Goal: Task Accomplishment & Management: Use online tool/utility

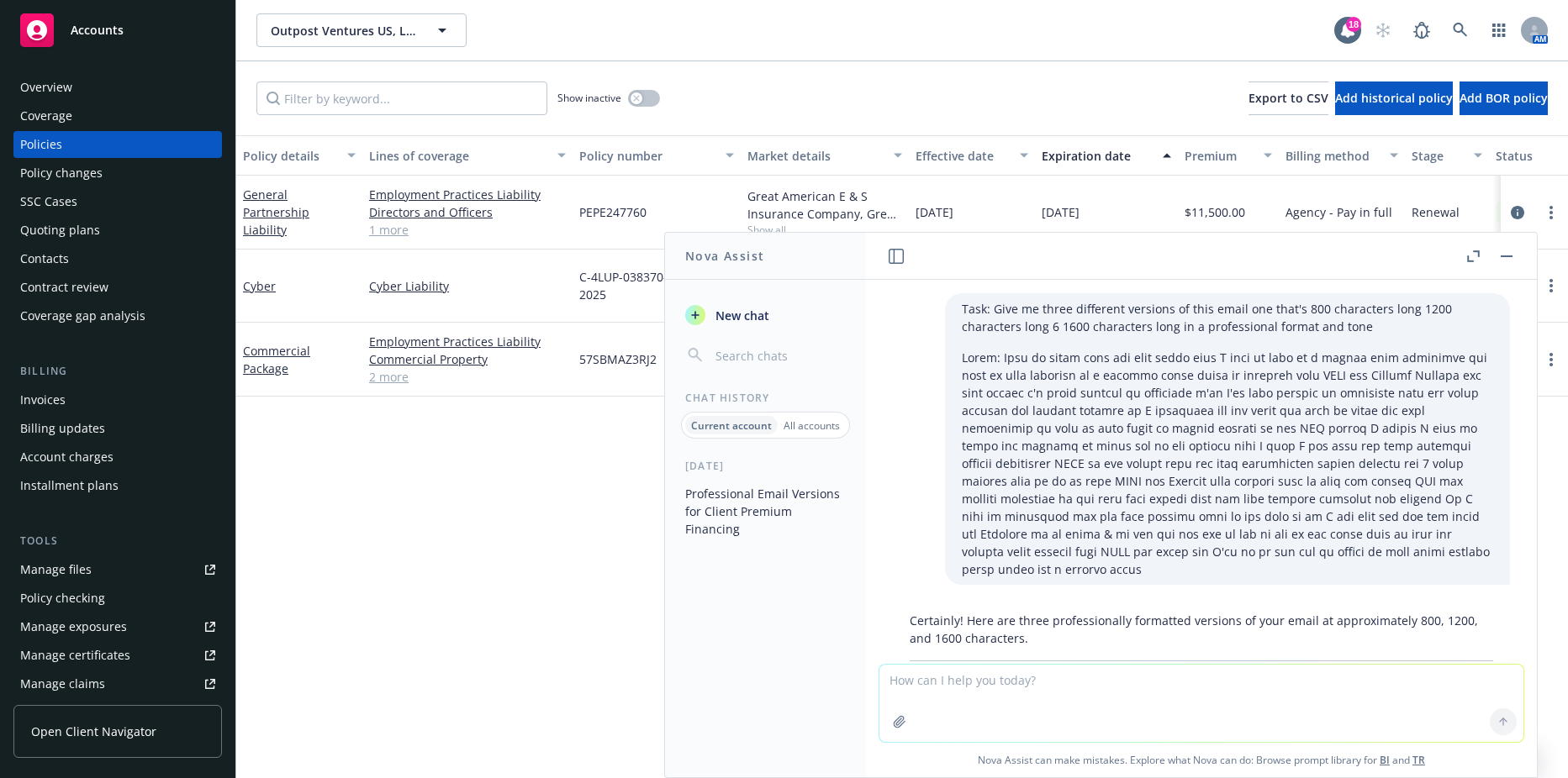
scroll to position [1663, 0]
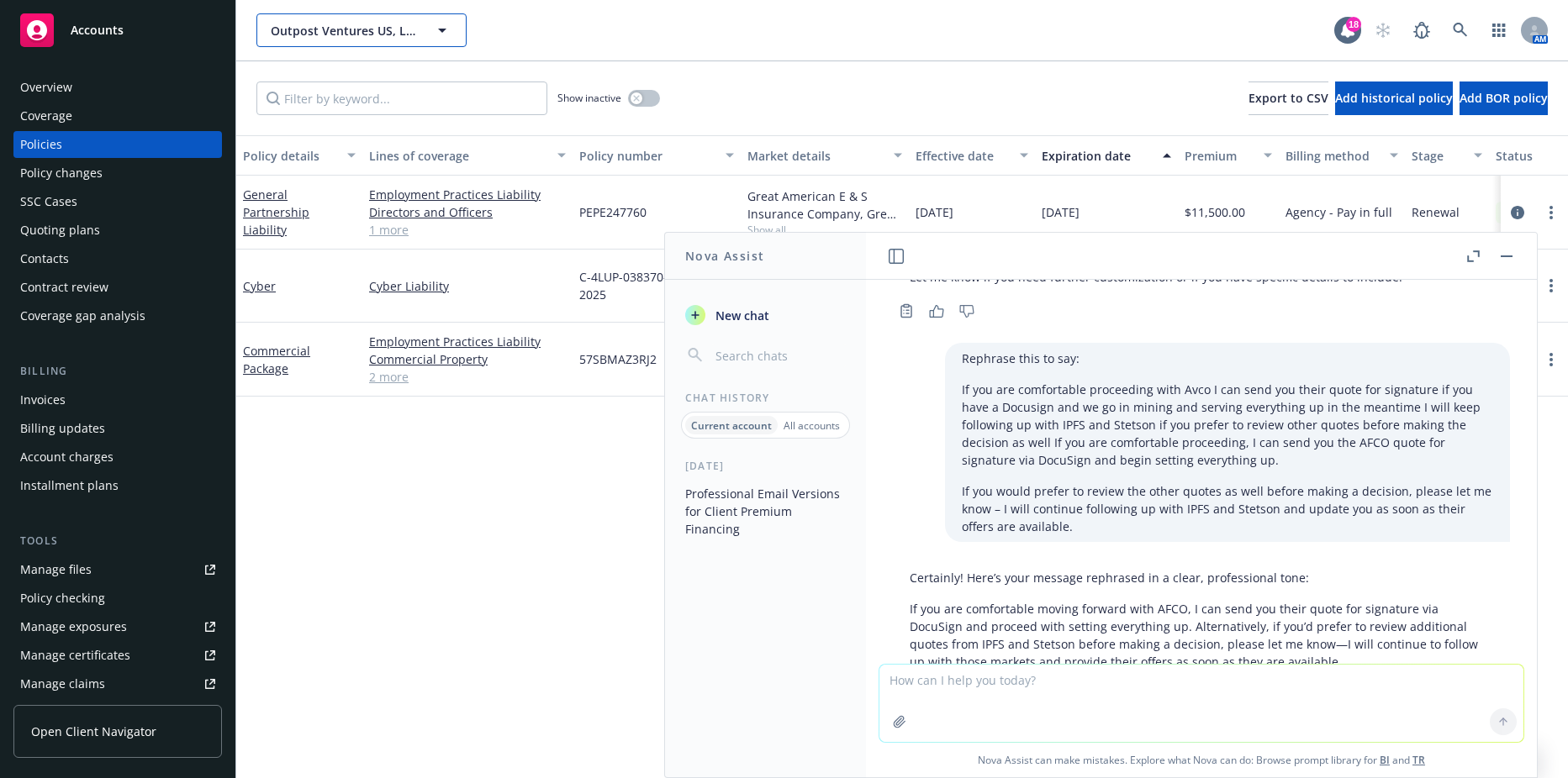
click at [330, 21] on span "Outpost Ventures US, LLC" at bounding box center [344, 30] width 146 height 17
type input "10h ca"
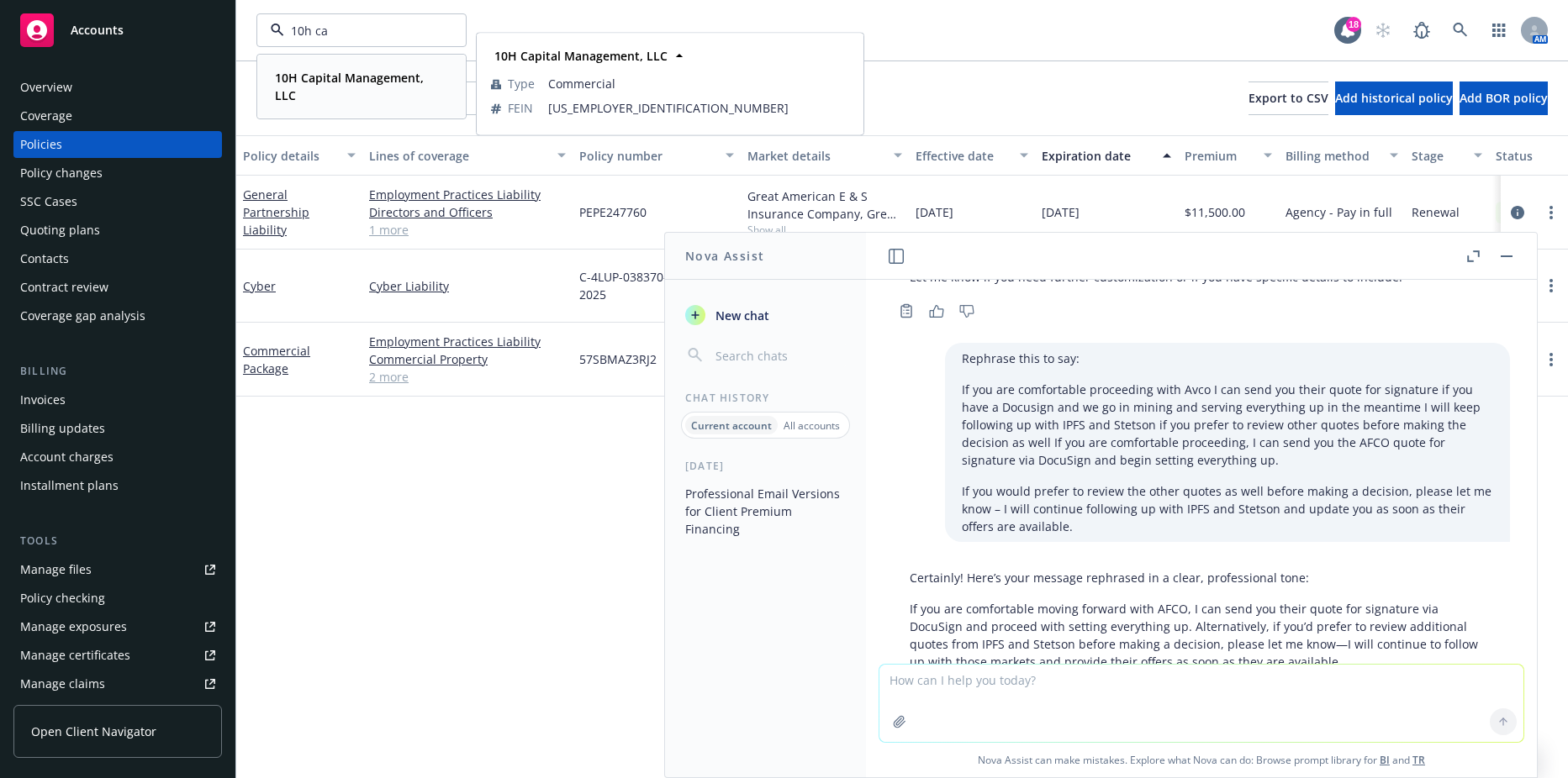
click at [403, 78] on strong "10H Capital Management, LLC" at bounding box center [349, 86] width 149 height 34
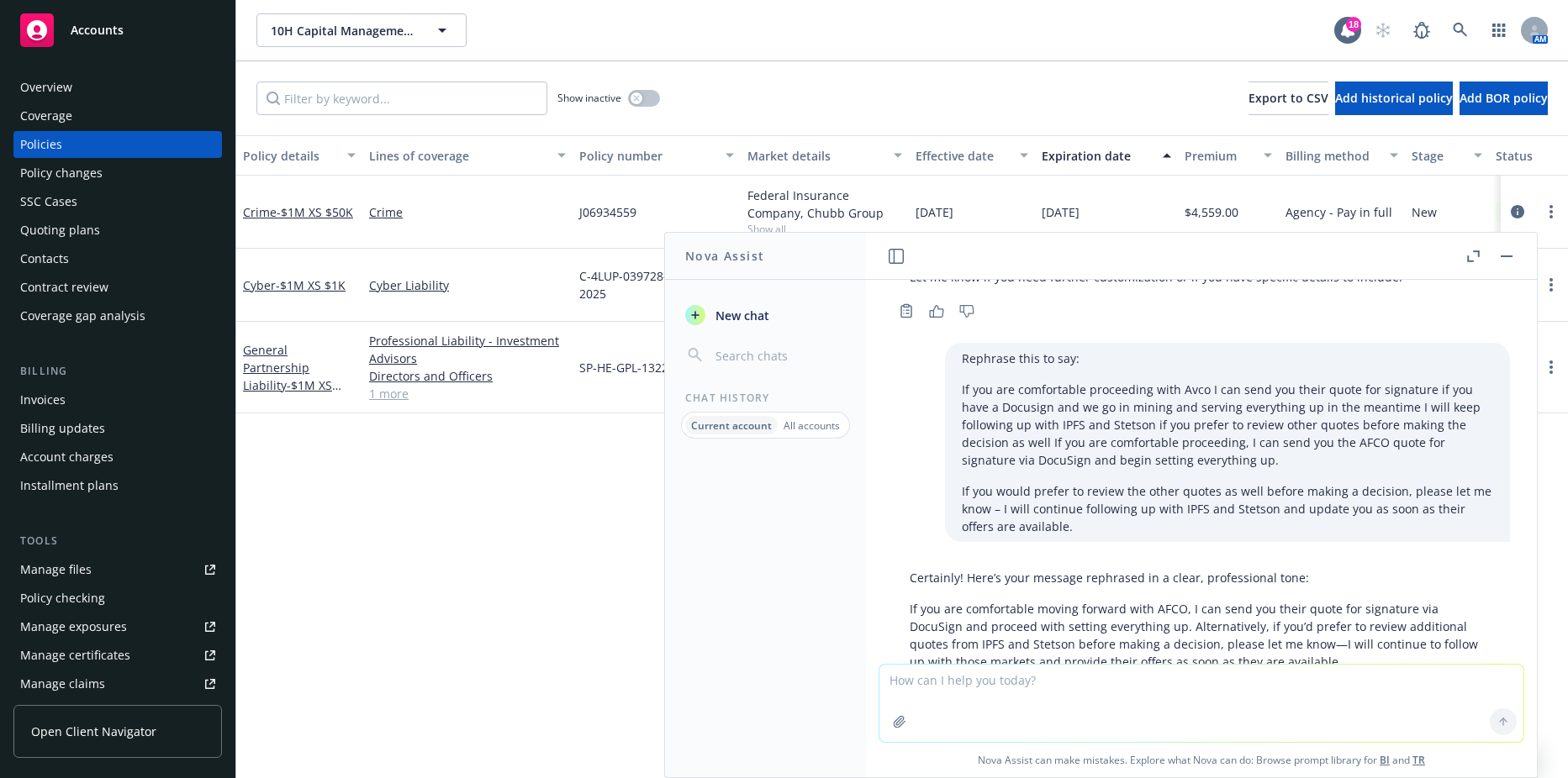
click at [121, 392] on div "Invoices" at bounding box center [118, 400] width 195 height 27
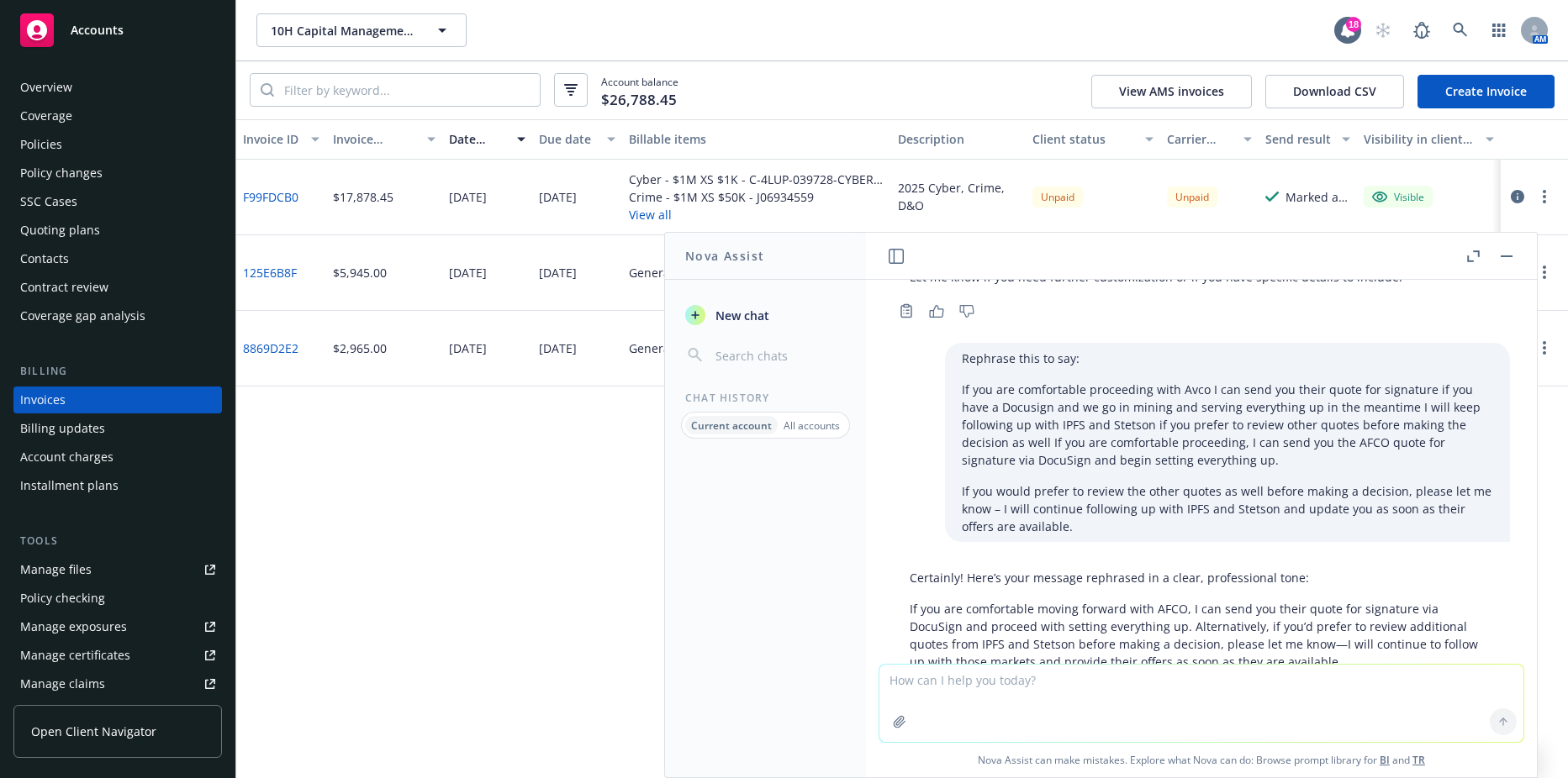
click at [1514, 263] on button at bounding box center [1506, 256] width 20 height 20
click at [391, 30] on span "10H Capital Management, LLC" at bounding box center [344, 30] width 146 height 17
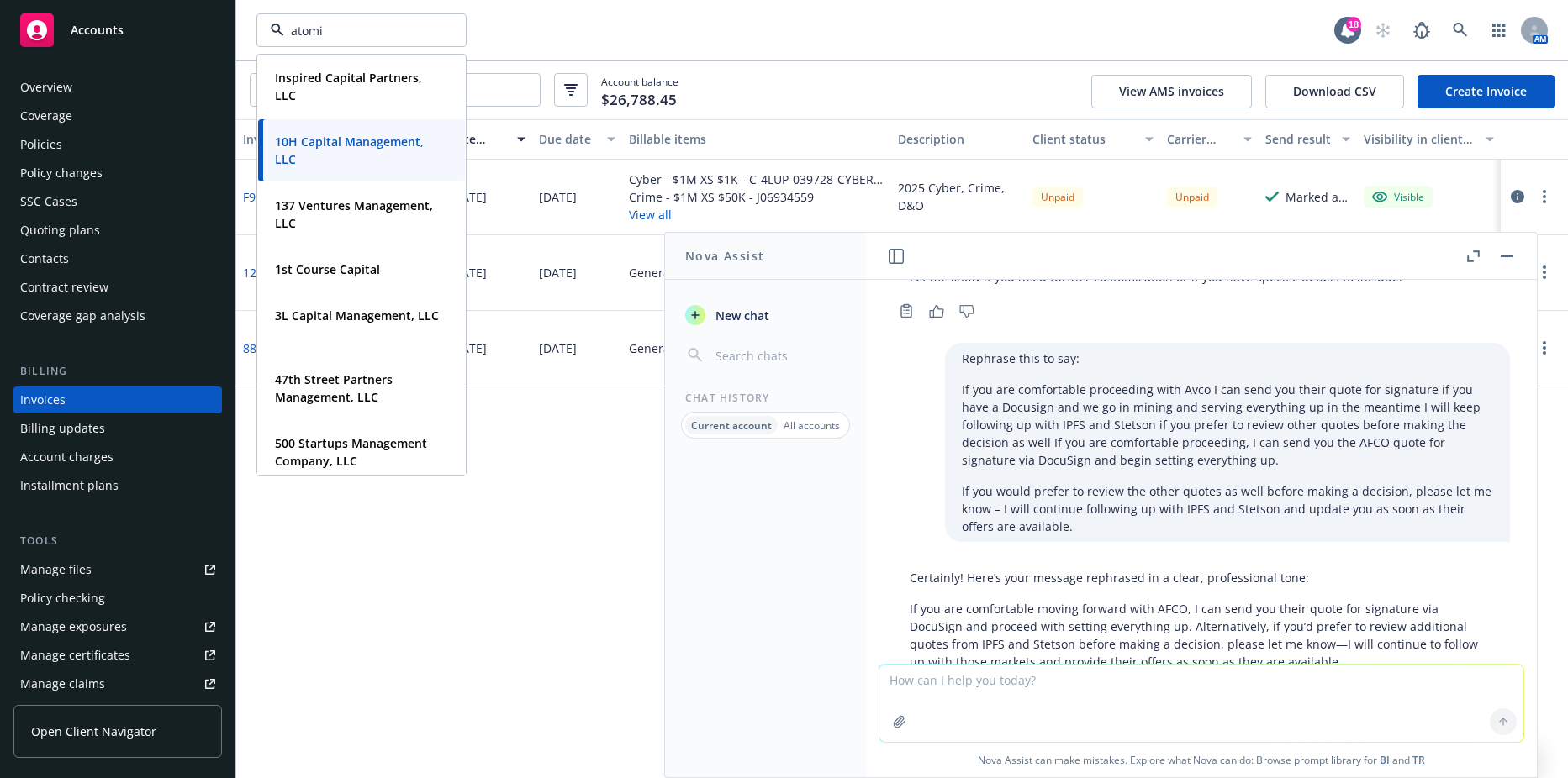
type input "atomic"
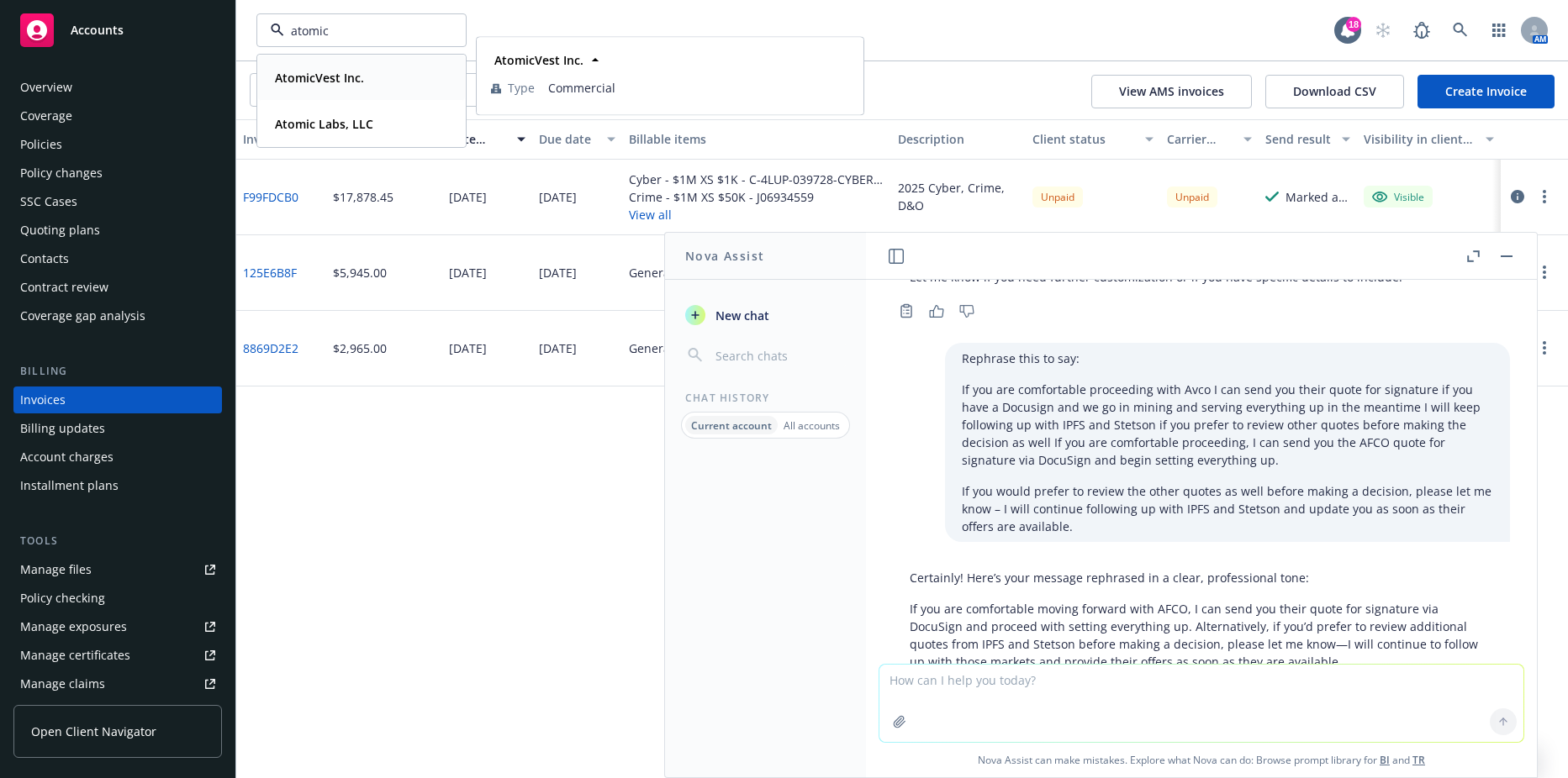
click at [350, 94] on div "AtomicVest Inc. Type Commercial" at bounding box center [361, 78] width 207 height 45
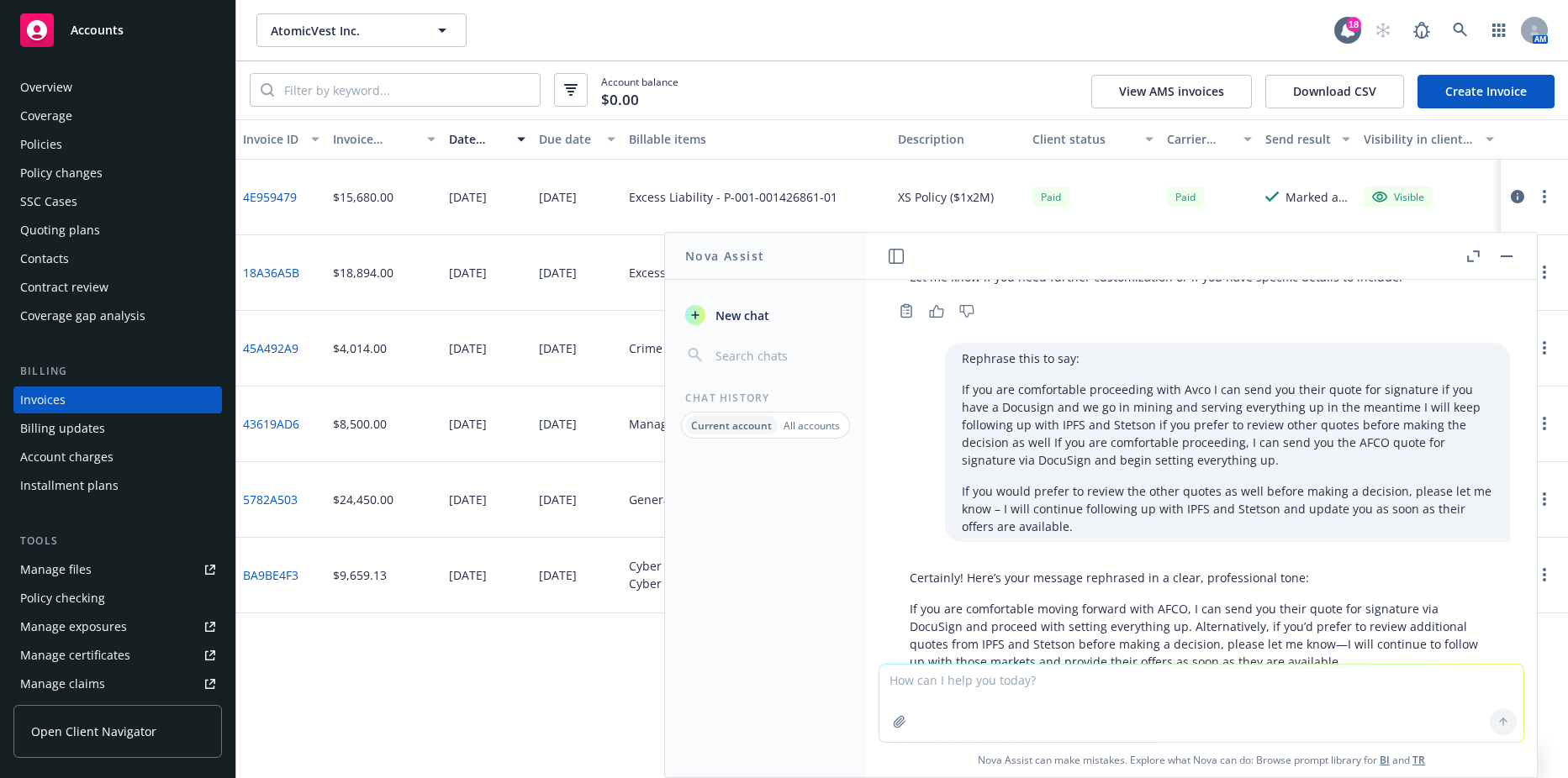
click at [41, 148] on div "Policies" at bounding box center [41, 145] width 42 height 27
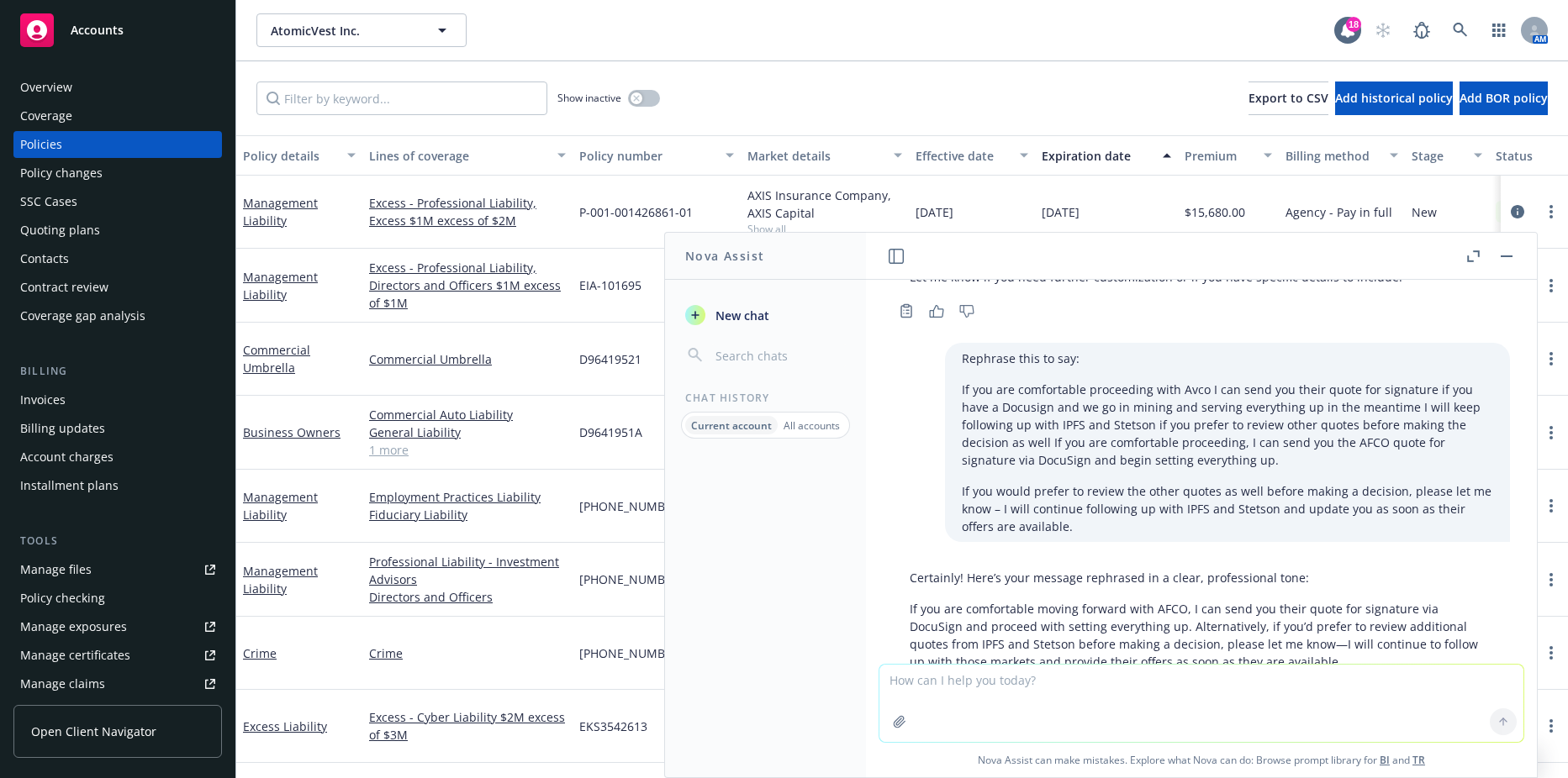
click at [1508, 258] on button "button" at bounding box center [1506, 256] width 20 height 20
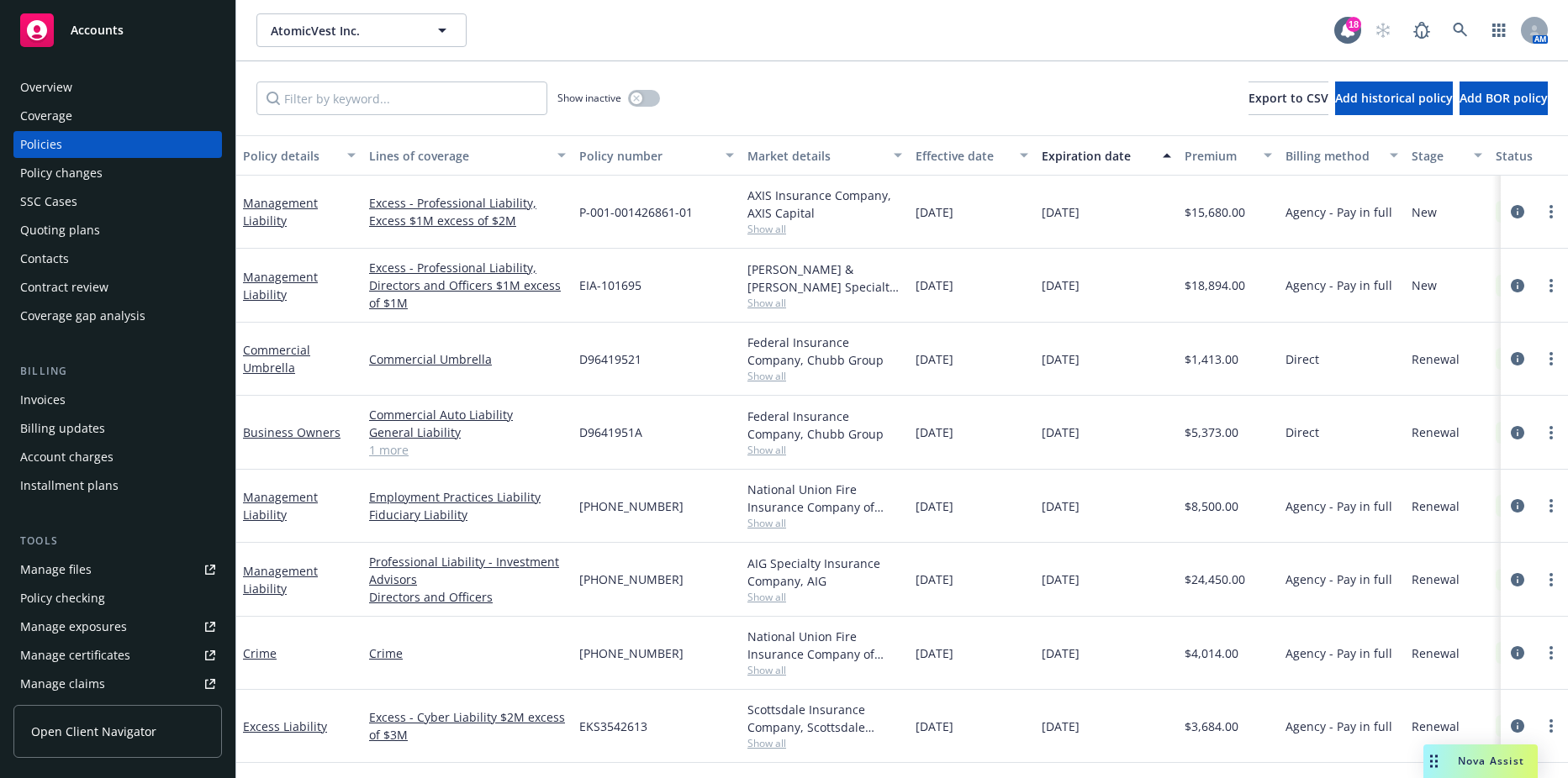
scroll to position [71, 0]
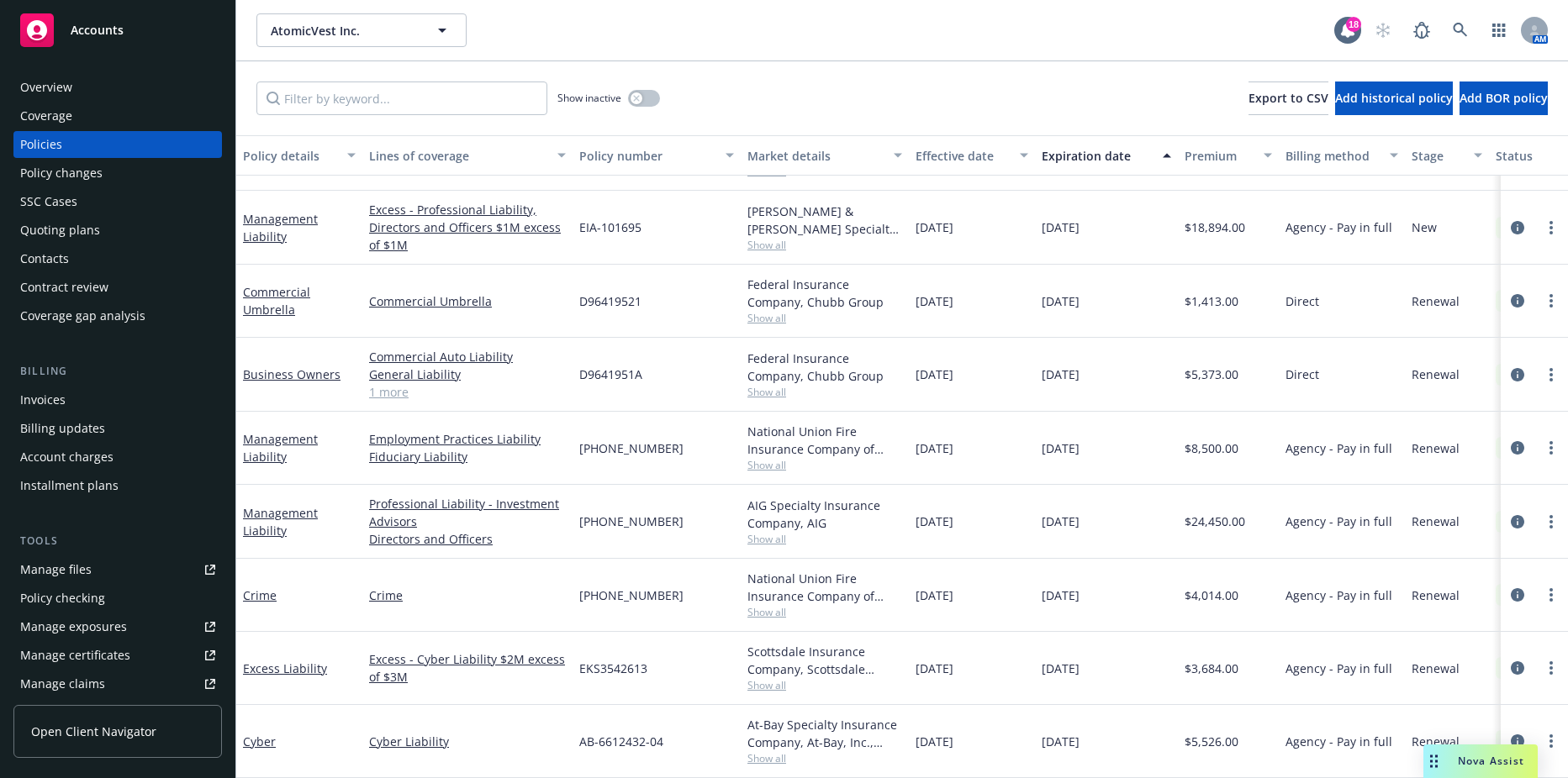
click at [82, 223] on div "Quoting plans" at bounding box center [60, 230] width 80 height 27
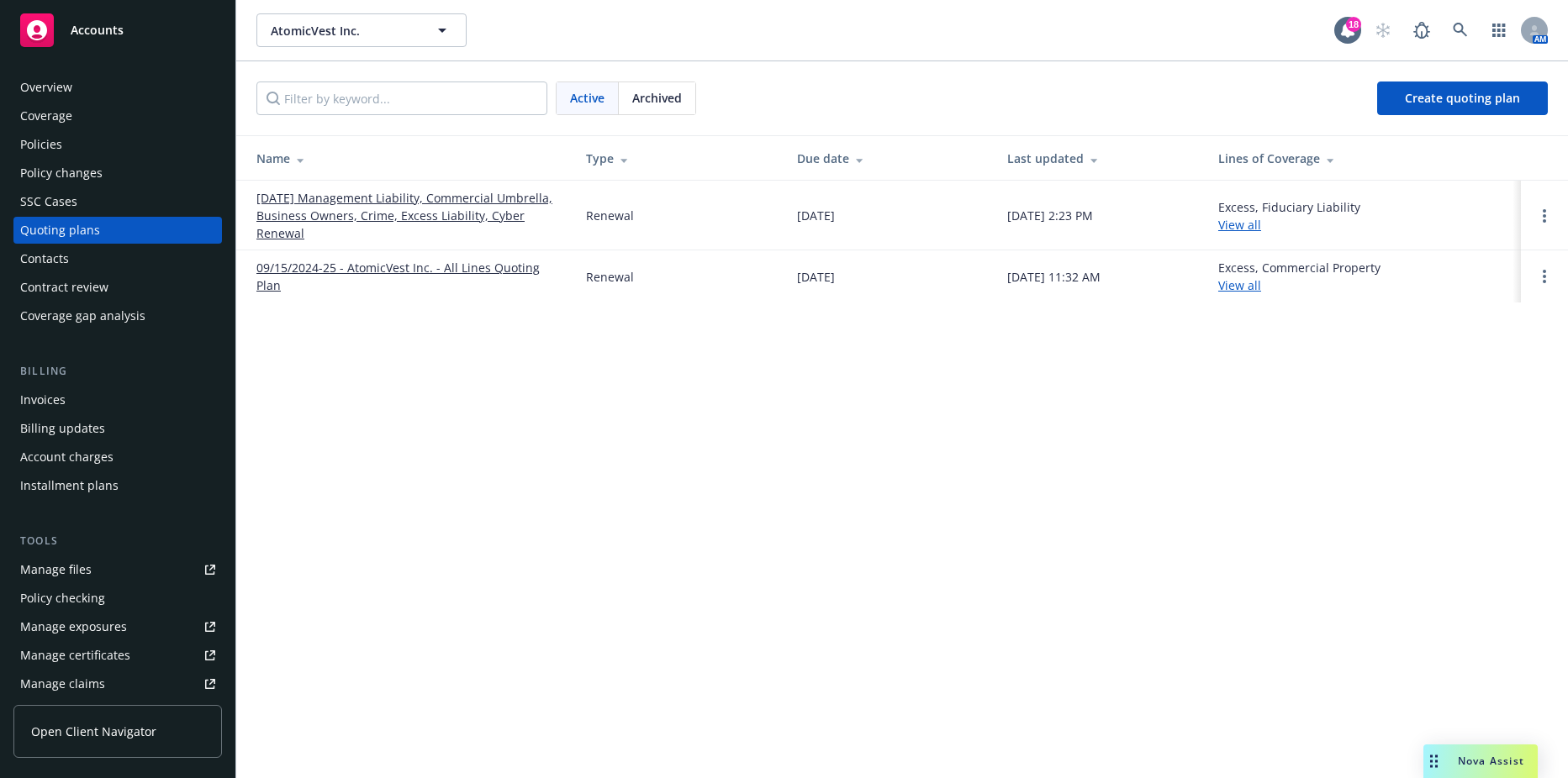
click at [459, 207] on link "09/15/25 Management Liability, Commercial Umbrella, Business Owners, Crime, Exc…" at bounding box center [407, 216] width 302 height 53
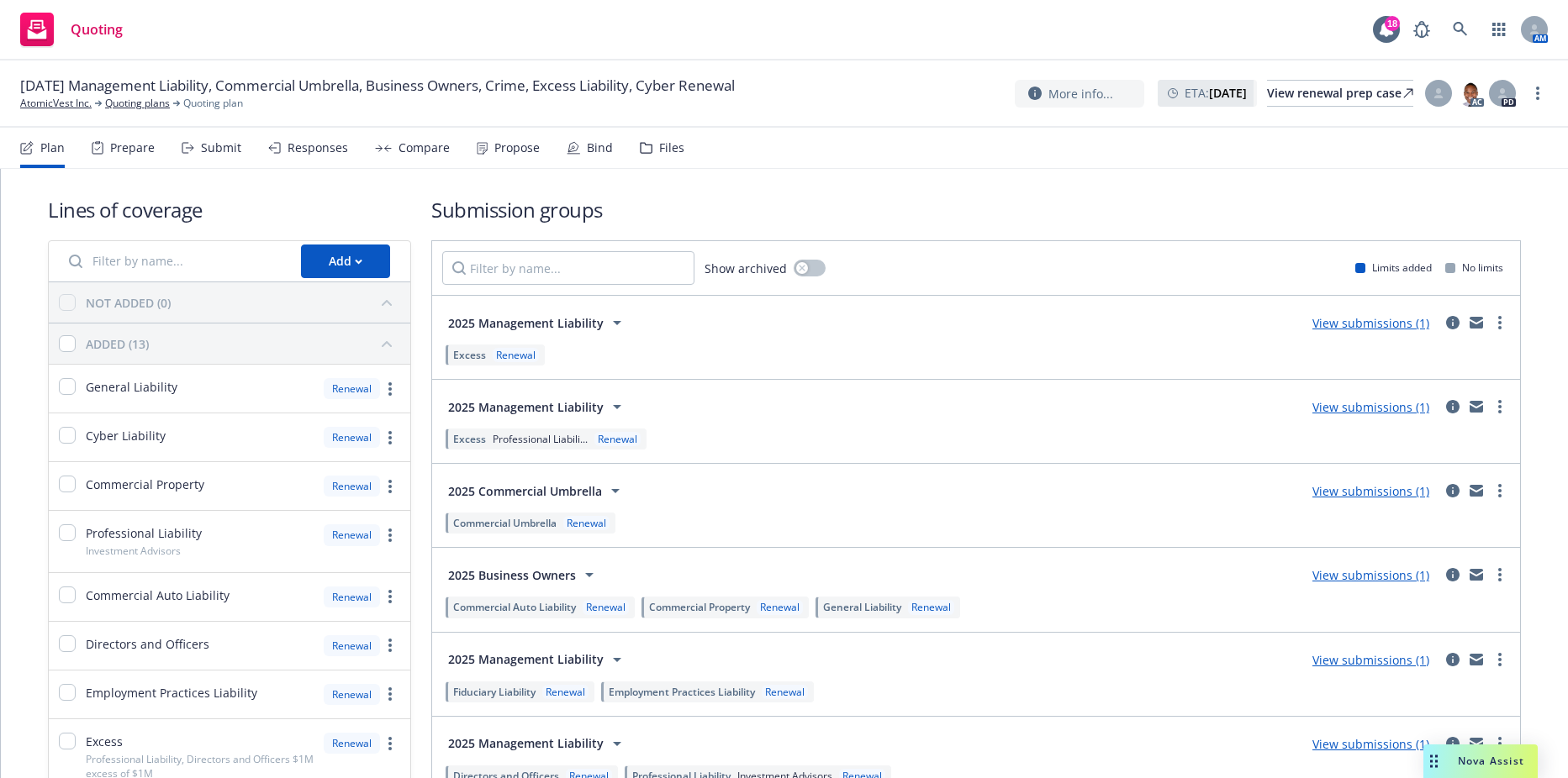
click at [91, 143] on icon at bounding box center [97, 148] width 12 height 14
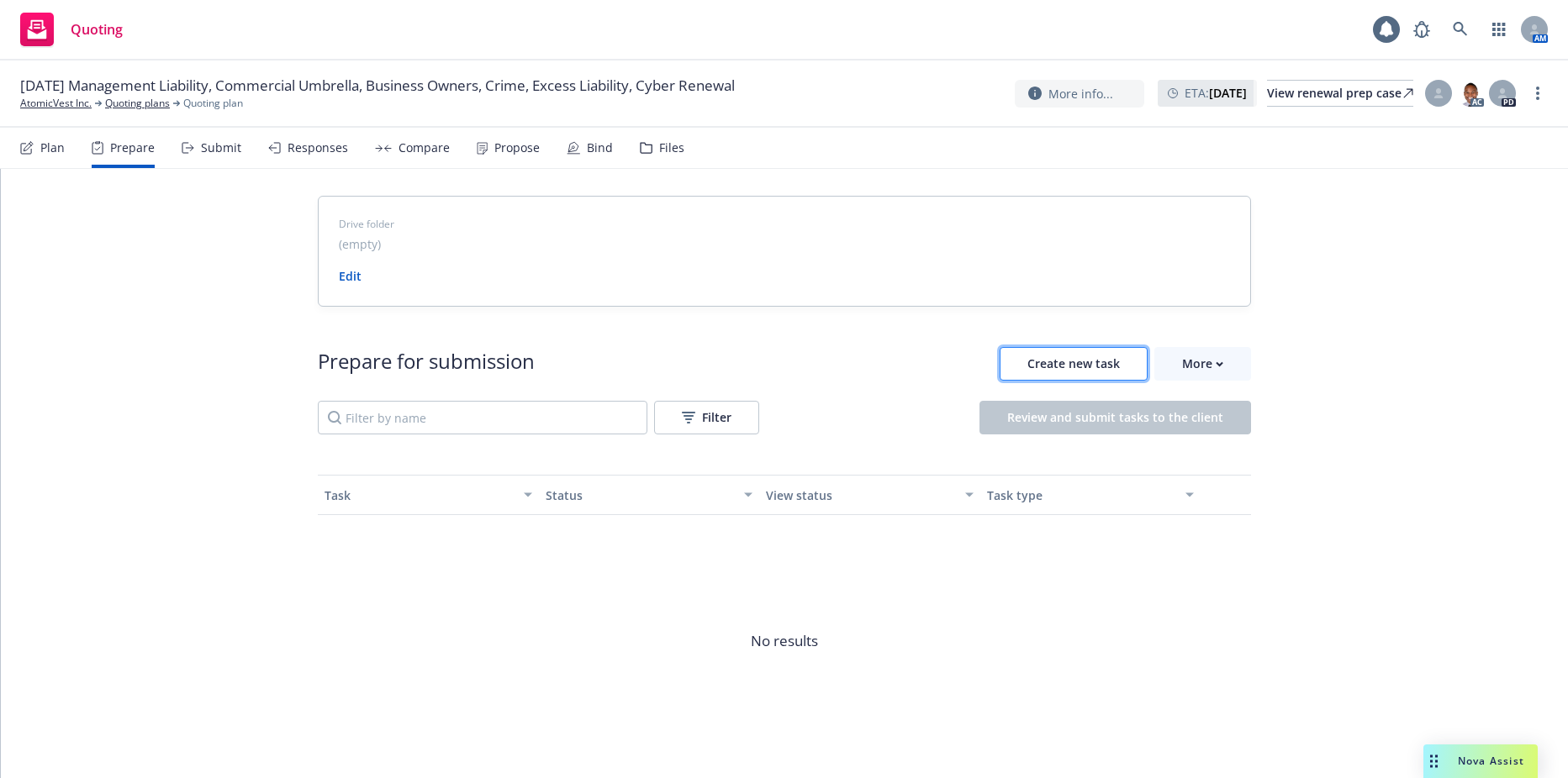
click at [1042, 363] on span "Create new task" at bounding box center [1073, 363] width 92 height 16
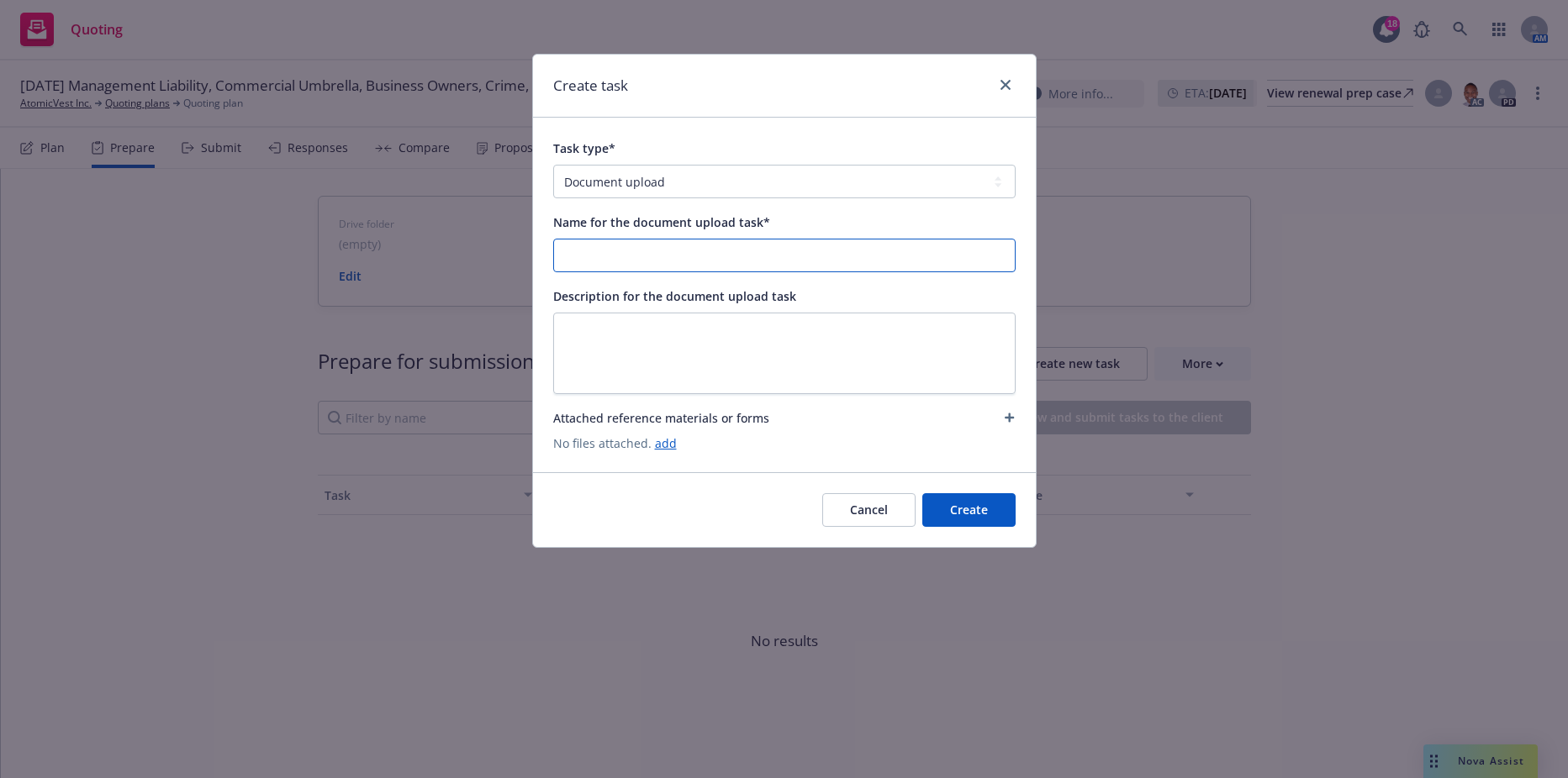
click at [576, 248] on input "Name for the document upload task*" at bounding box center [784, 255] width 460 height 32
type input "2025-26 UW File"
click at [989, 507] on button "Create" at bounding box center [969, 510] width 93 height 34
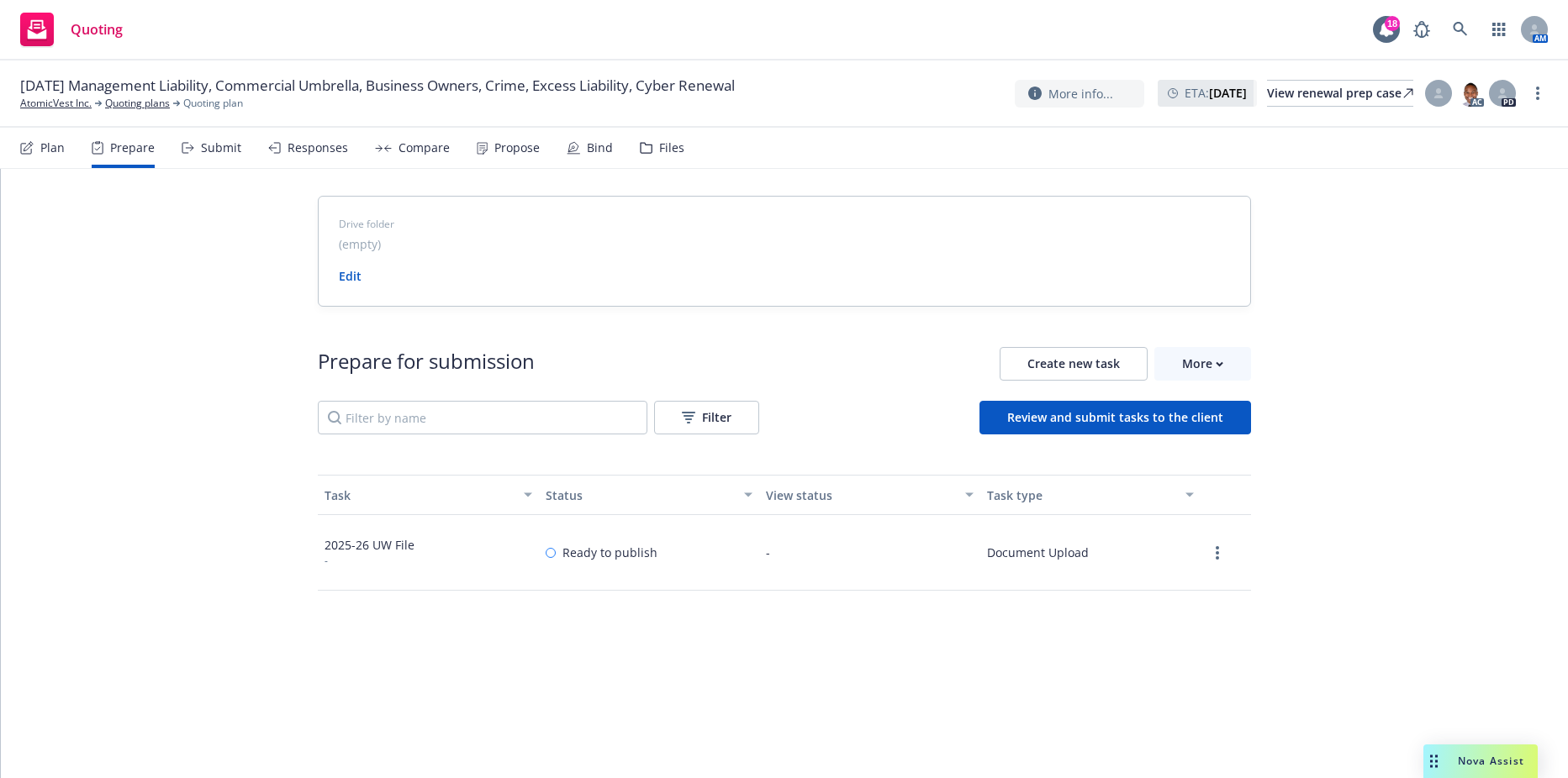
click at [1207, 549] on div at bounding box center [1216, 553] width 20 height 20
click at [1215, 555] on icon "more" at bounding box center [1216, 553] width 3 height 14
click at [1130, 586] on link "View" at bounding box center [1156, 587] width 153 height 34
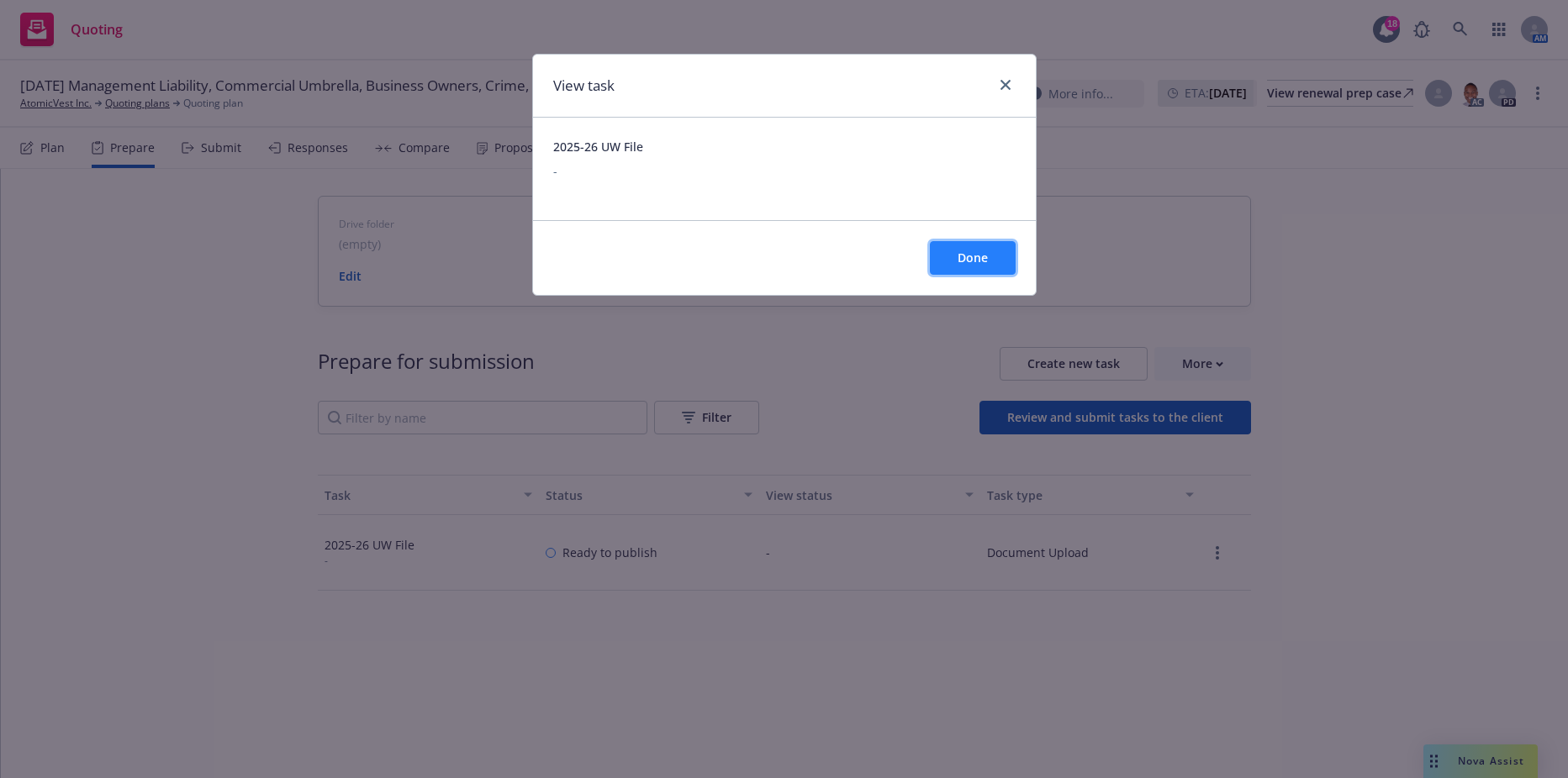
click at [954, 264] on button "Done" at bounding box center [972, 257] width 85 height 34
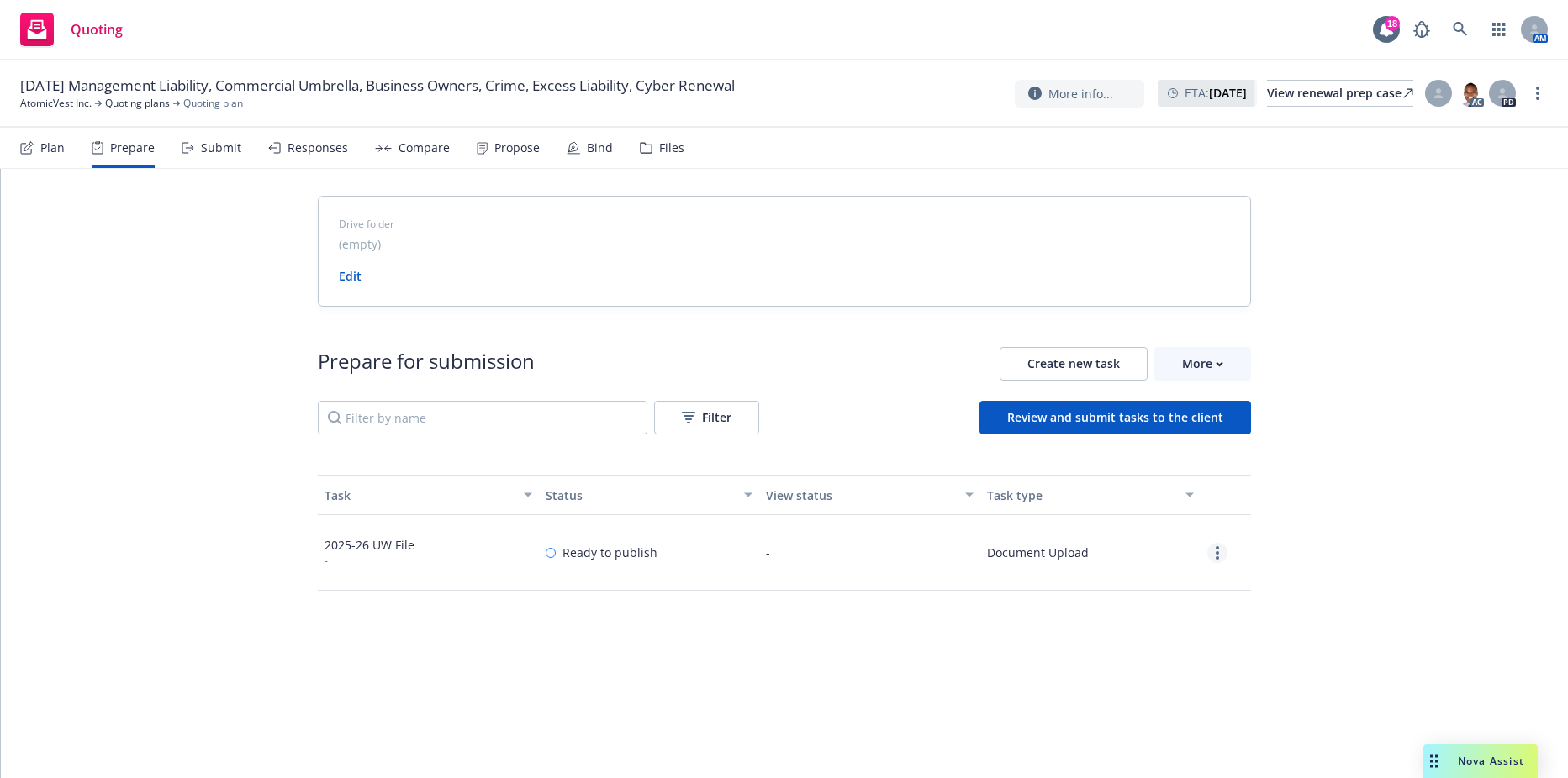
click at [1213, 561] on link "more" at bounding box center [1216, 553] width 20 height 20
click at [1155, 614] on link "Edit" at bounding box center [1156, 621] width 153 height 34
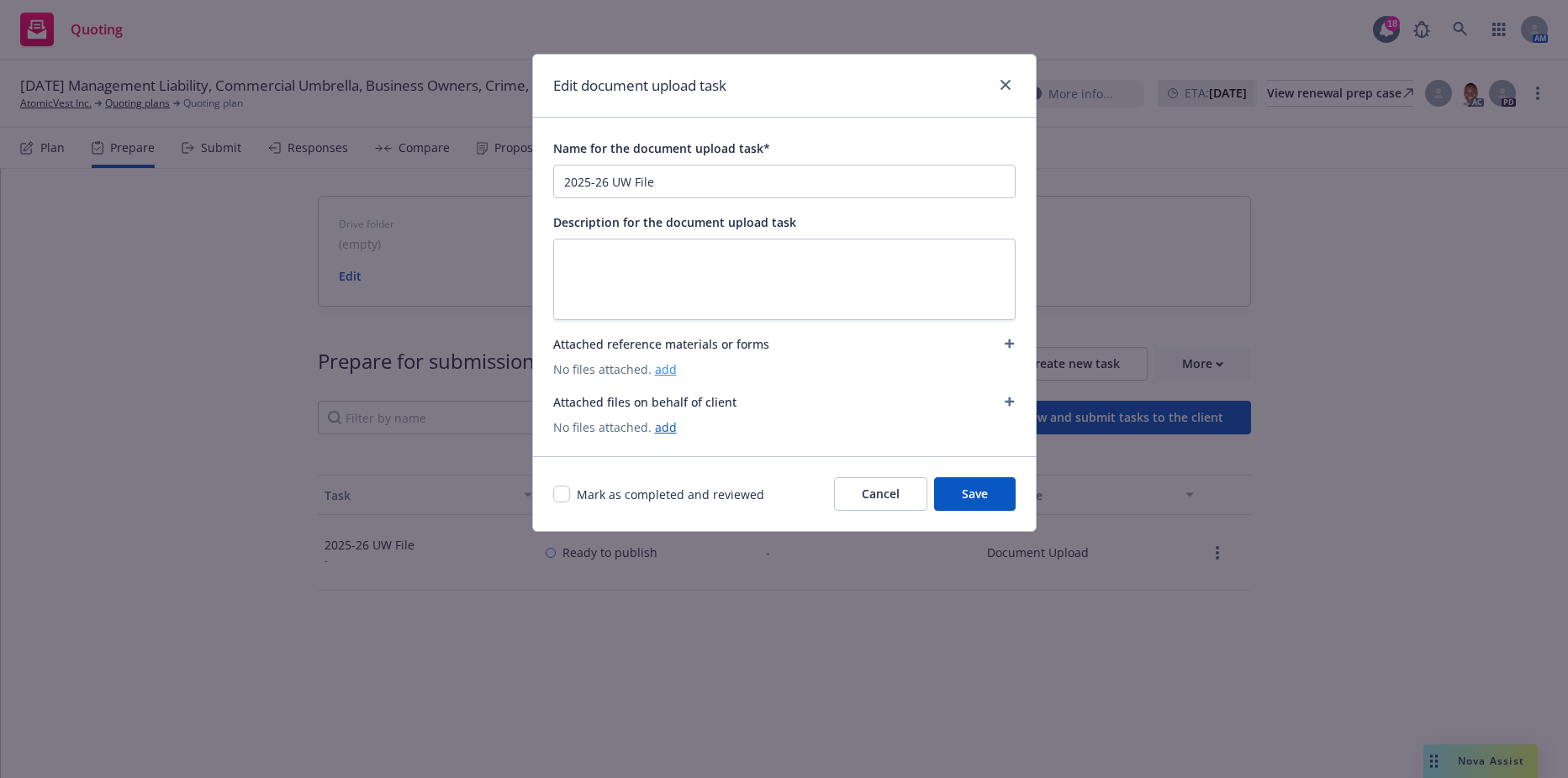
click at [655, 370] on link "add" at bounding box center [665, 369] width 21 height 16
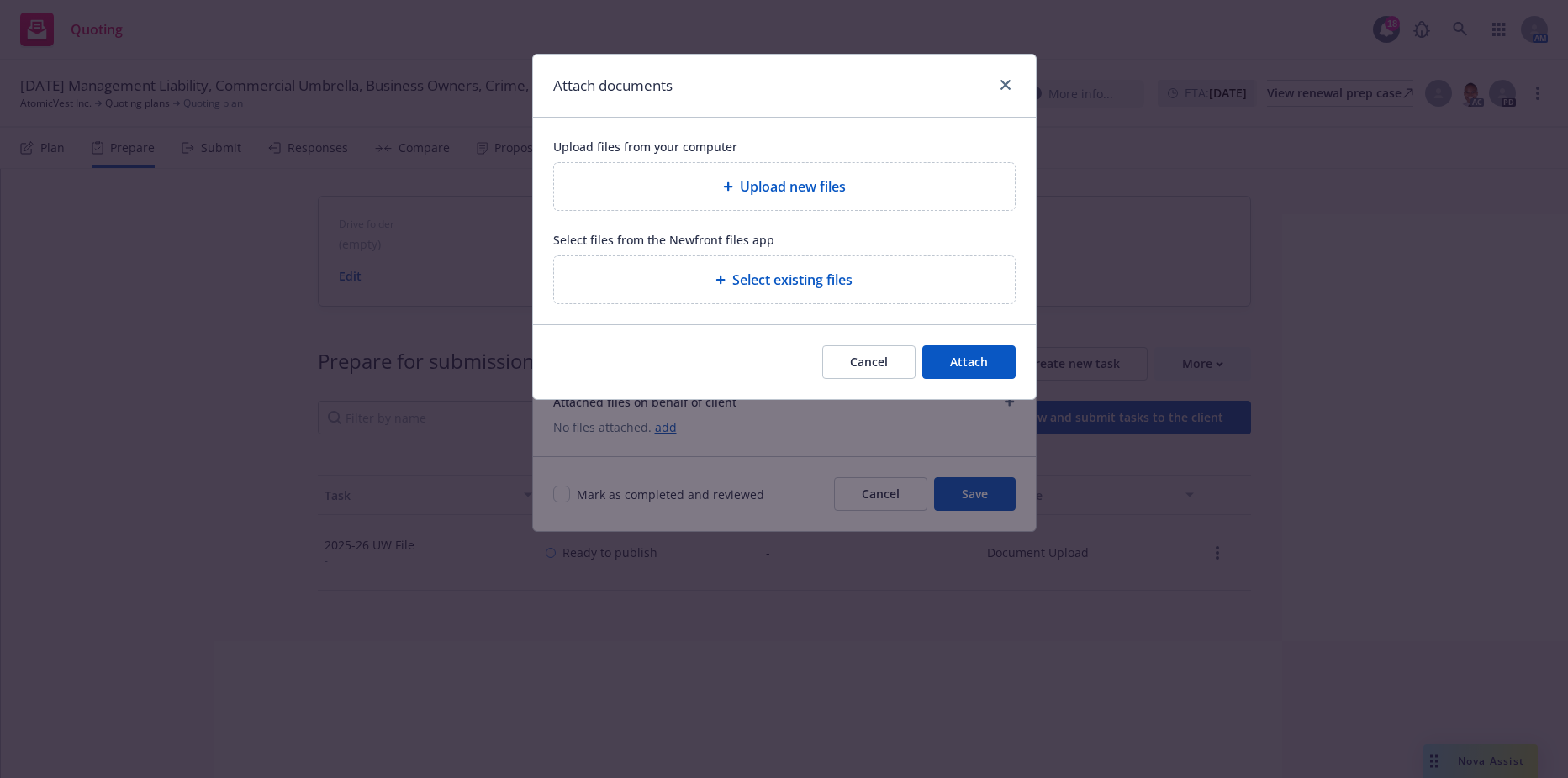
click at [735, 172] on div "Upload new files" at bounding box center [784, 186] width 460 height 47
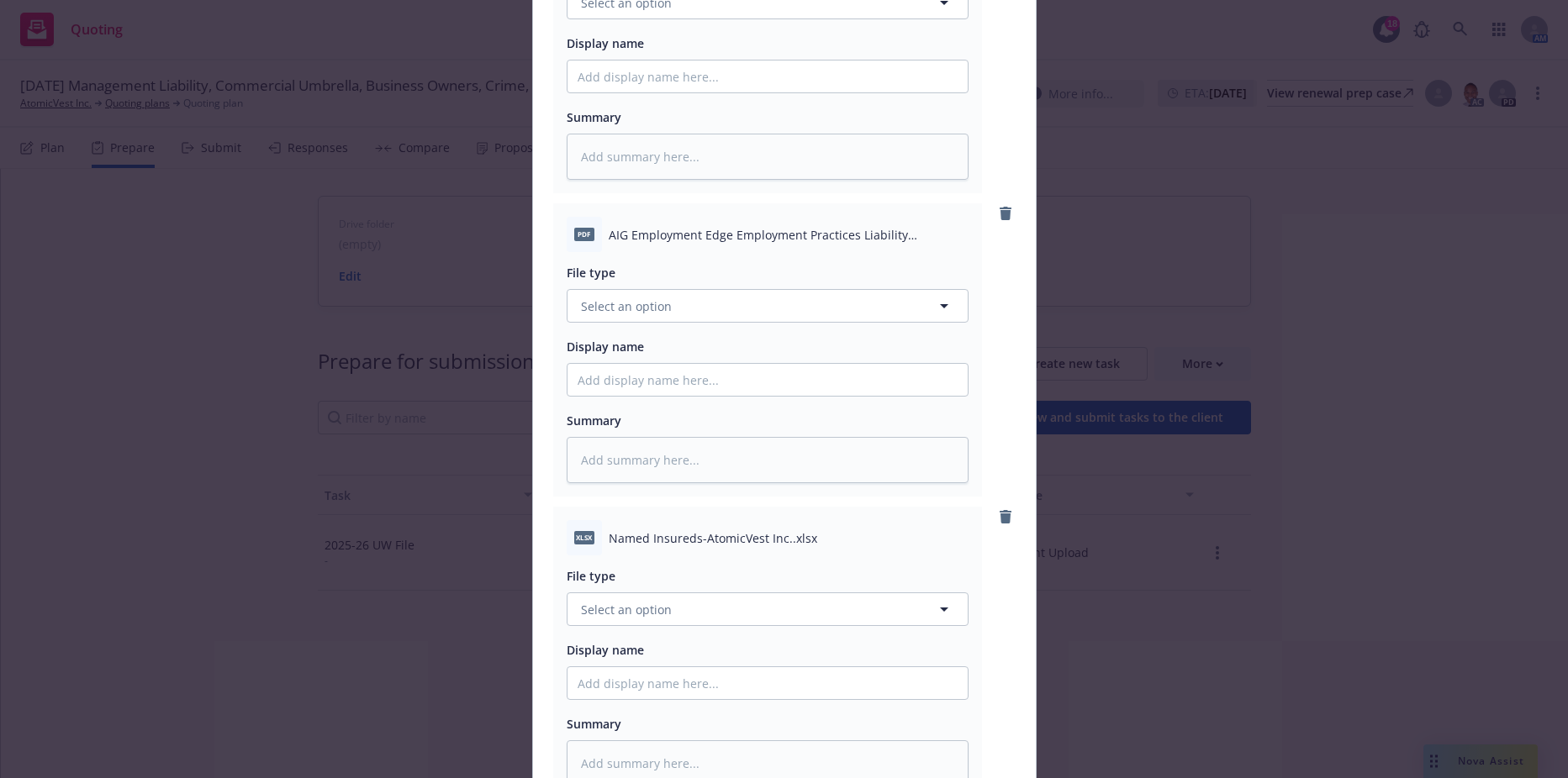
scroll to position [3013, 0]
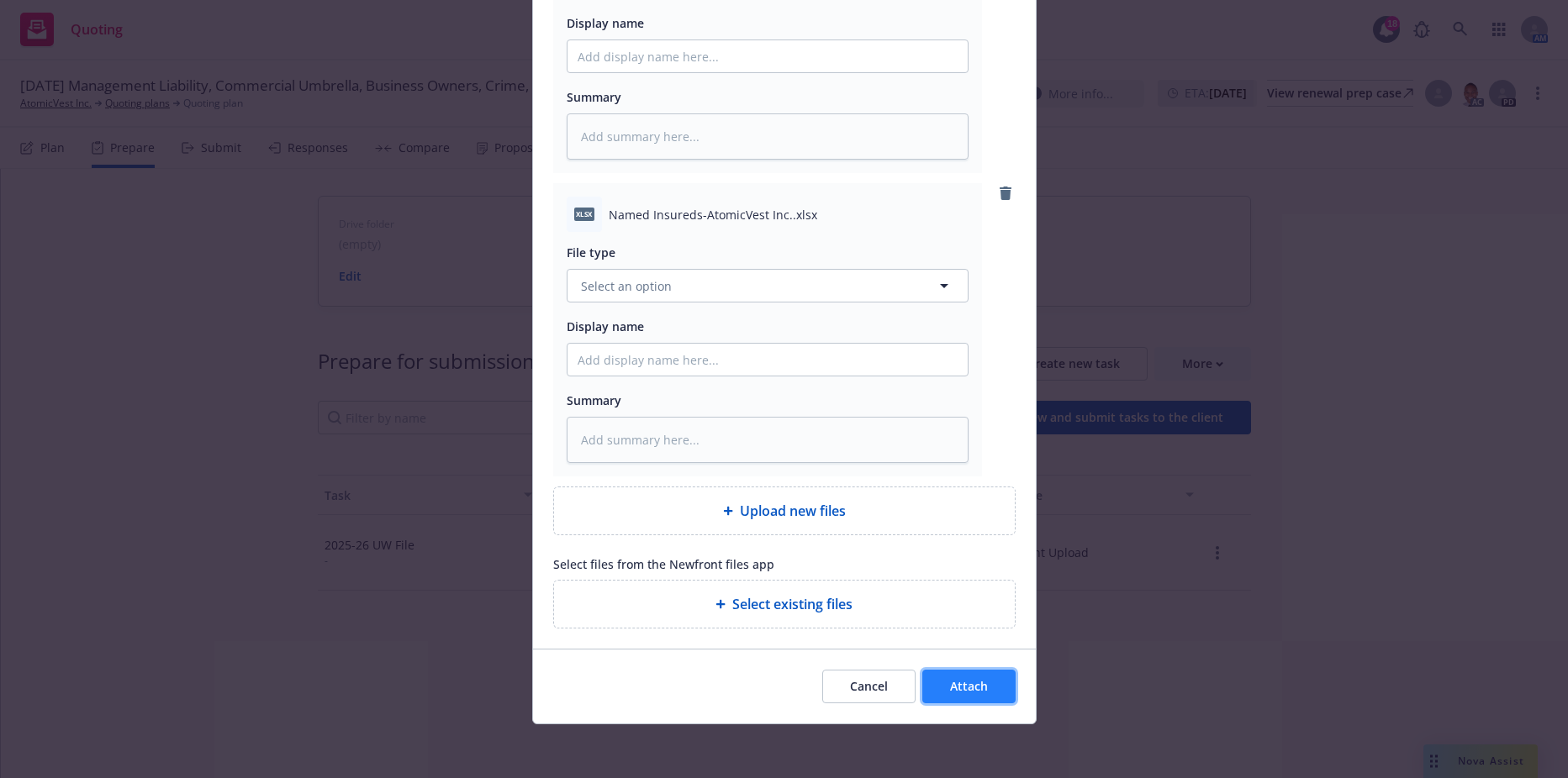
click at [953, 690] on span "Attach" at bounding box center [969, 686] width 38 height 16
type textarea "x"
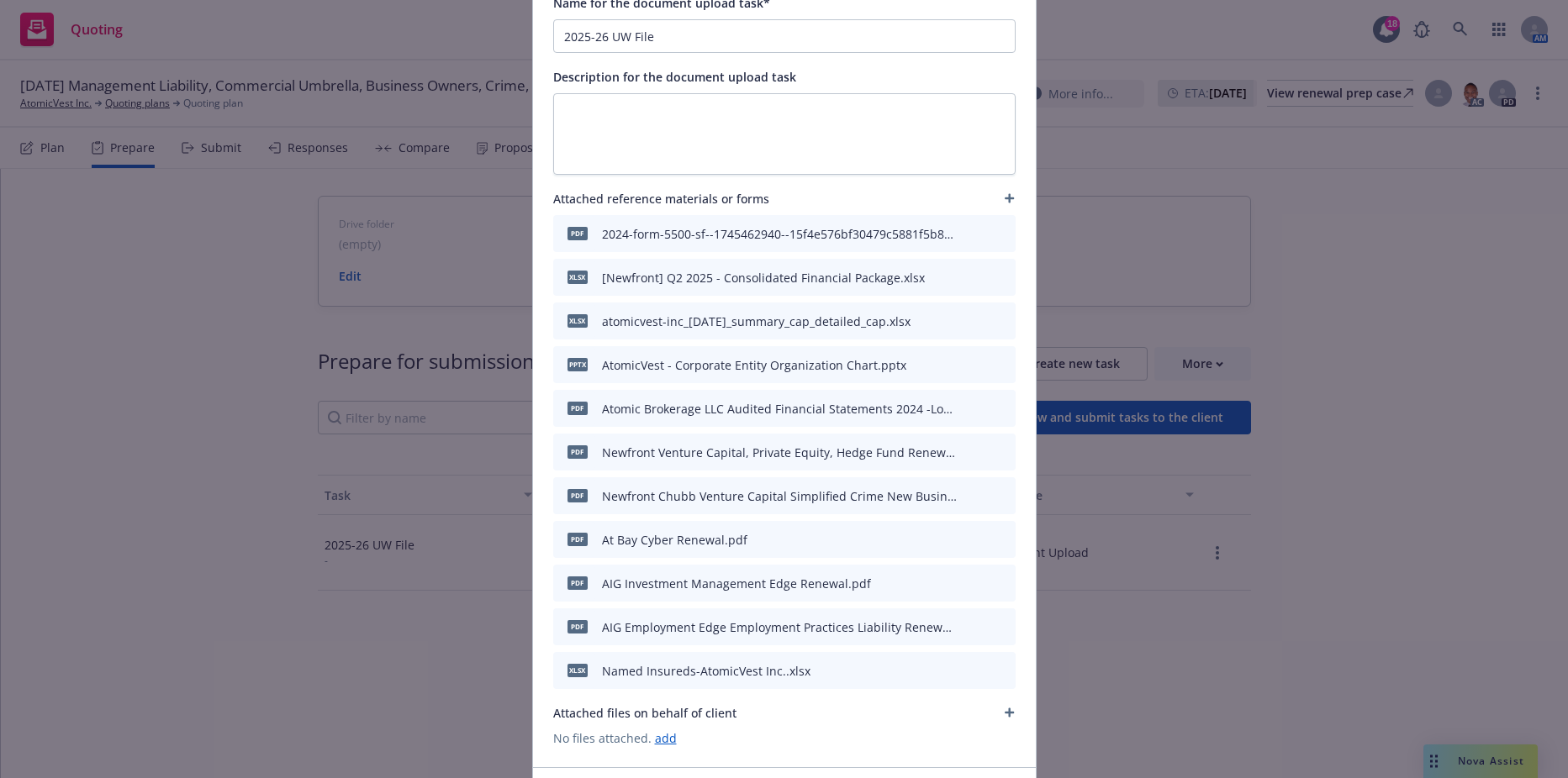
scroll to position [264, 0]
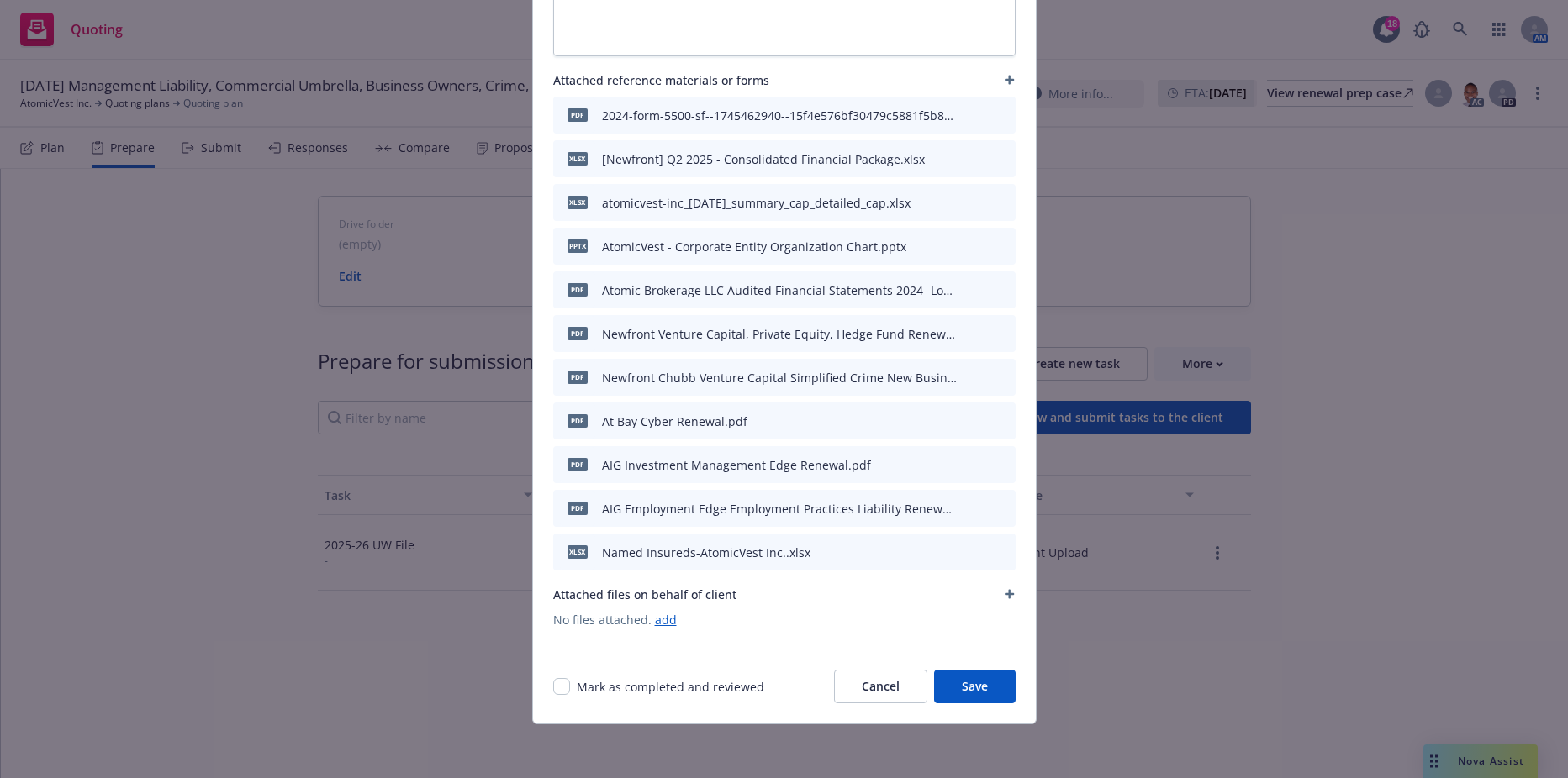
click at [950, 687] on button "Save" at bounding box center [974, 687] width 82 height 34
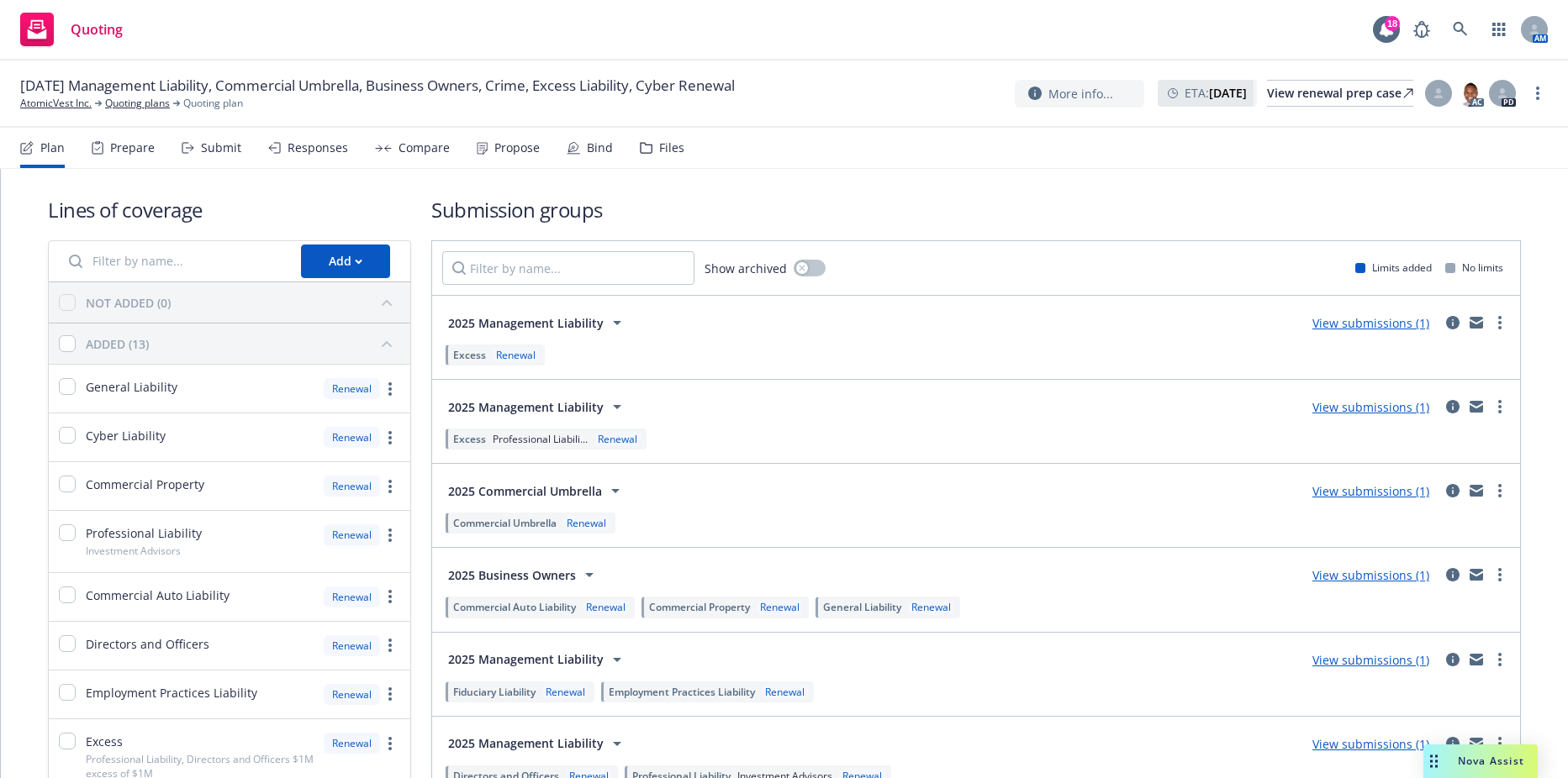
click at [327, 204] on h1 "Lines of coverage" at bounding box center [229, 210] width 363 height 28
click at [50, 106] on link "AtomicVest Inc." at bounding box center [56, 104] width 72 height 16
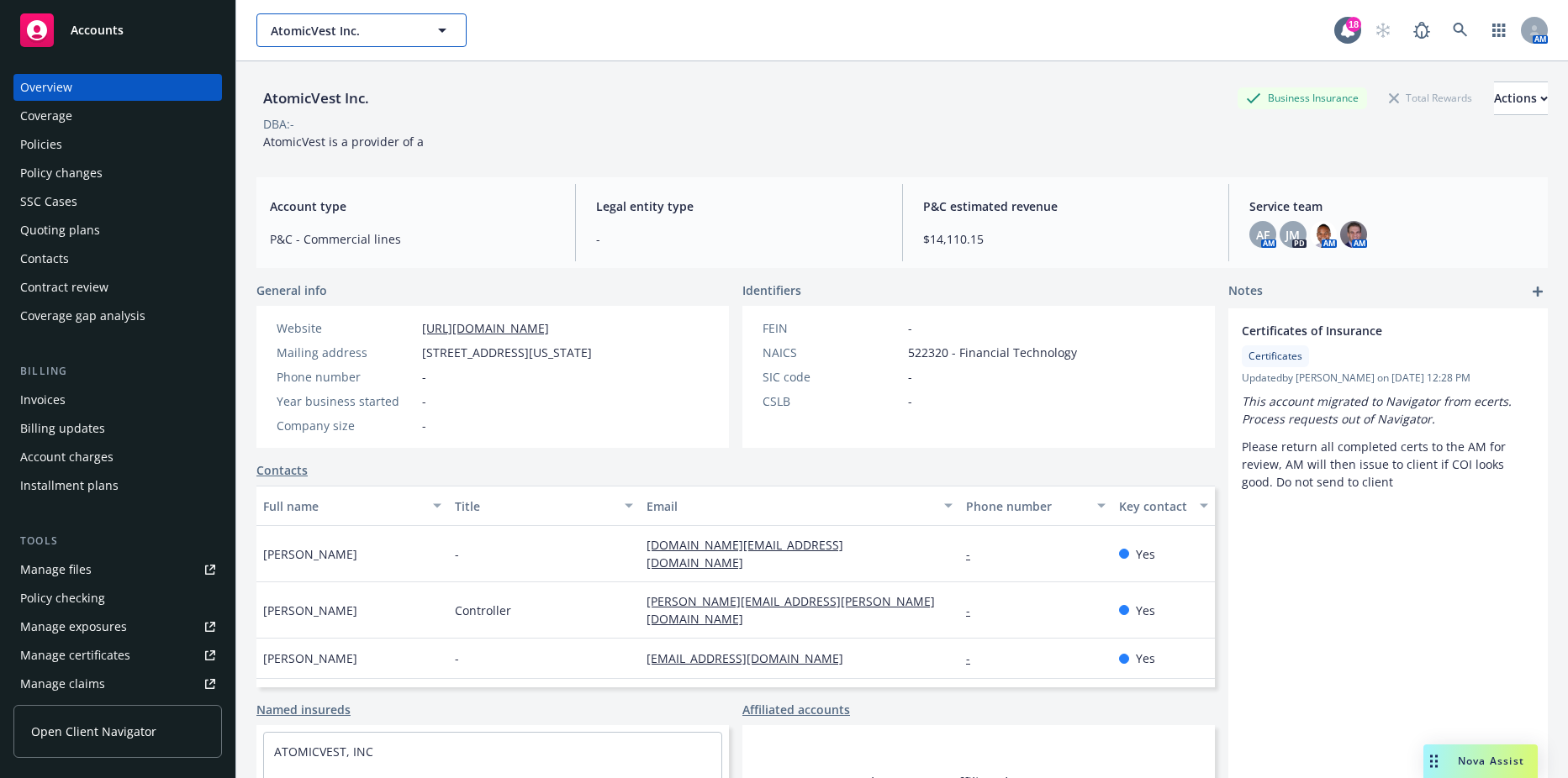
click at [314, 29] on span "AtomicVest Inc." at bounding box center [344, 30] width 146 height 17
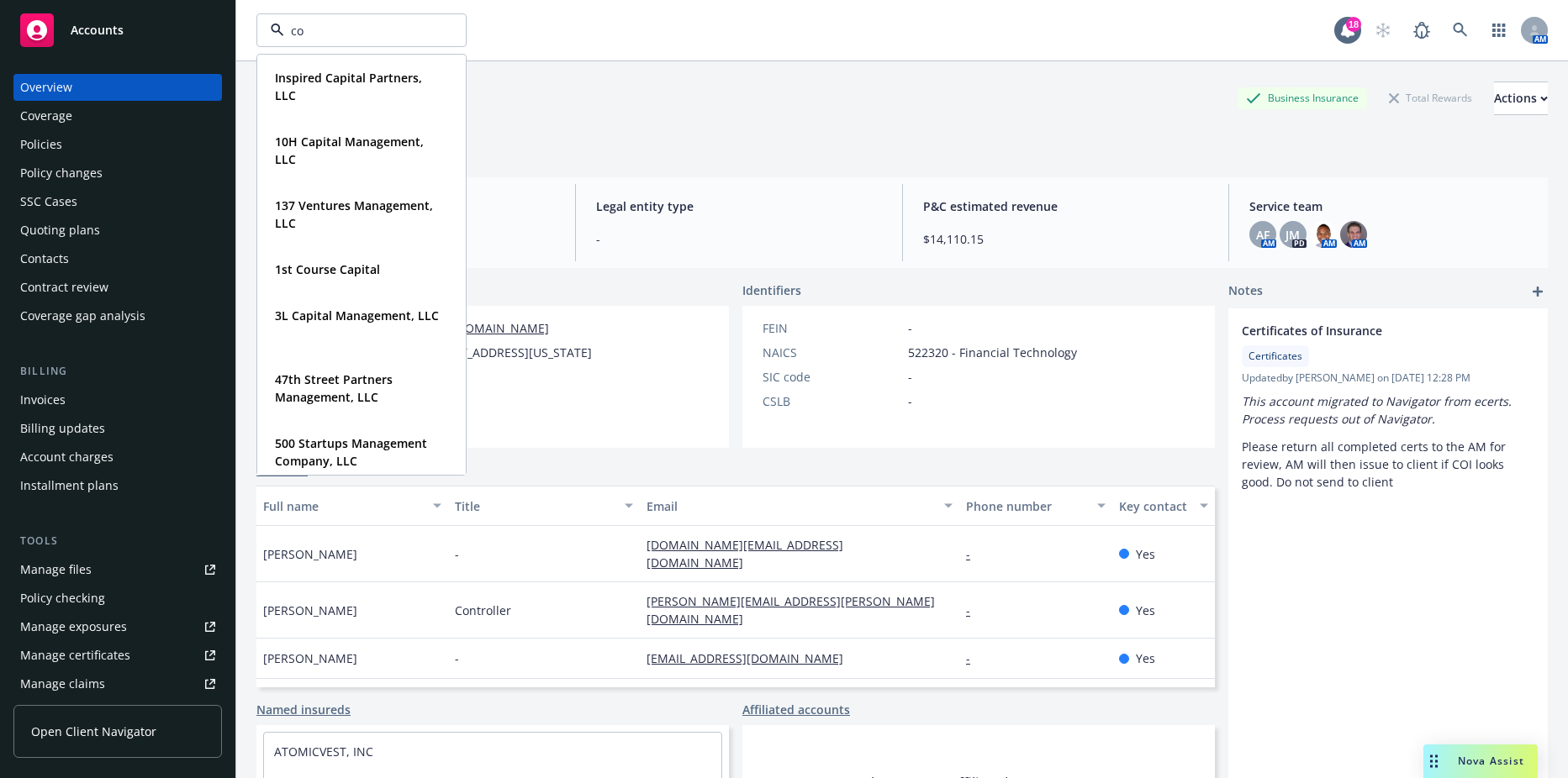
type input "con"
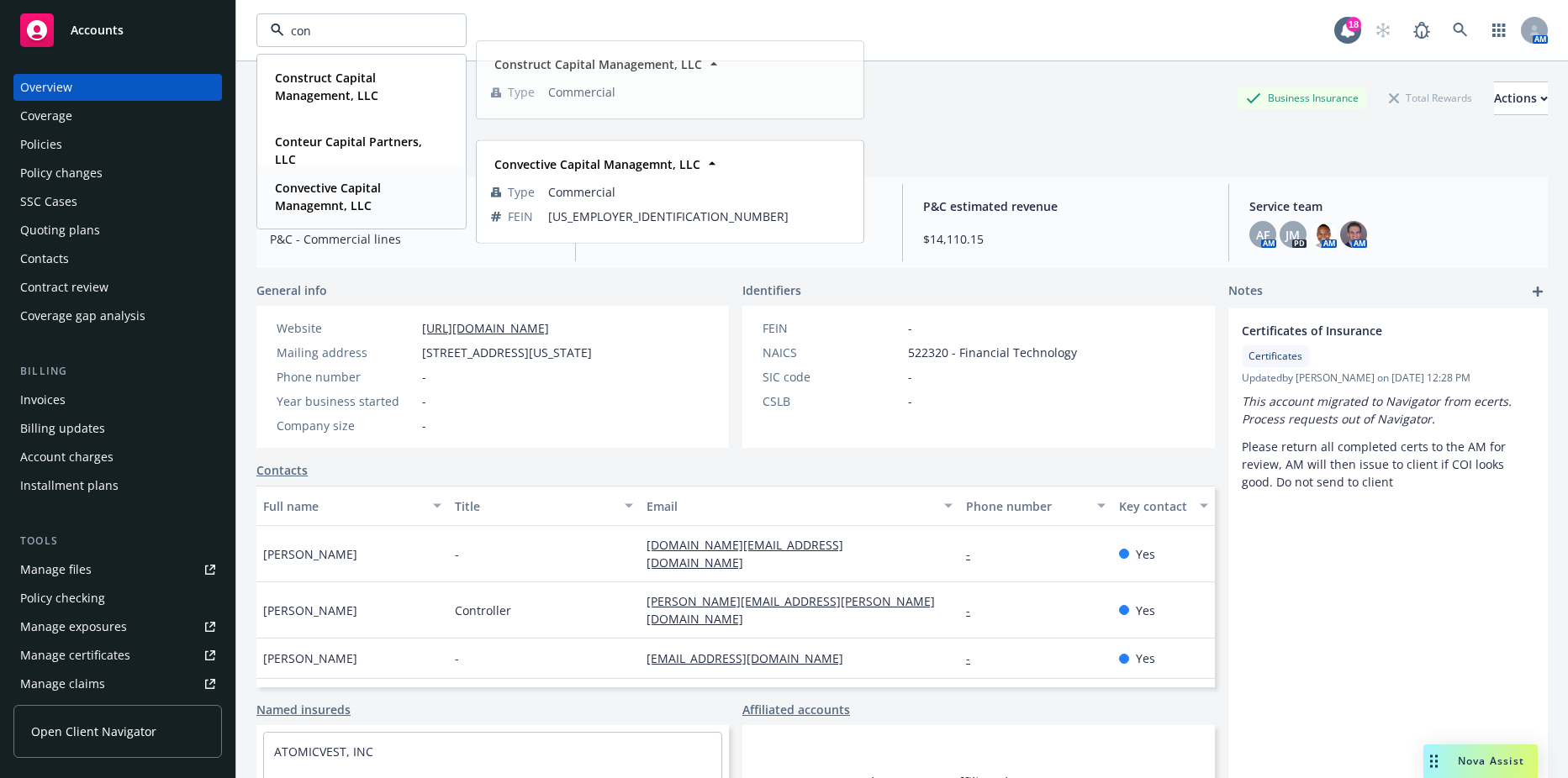
click at [322, 189] on strong "Convective Capital Managemnt, LLC" at bounding box center [327, 196] width 106 height 34
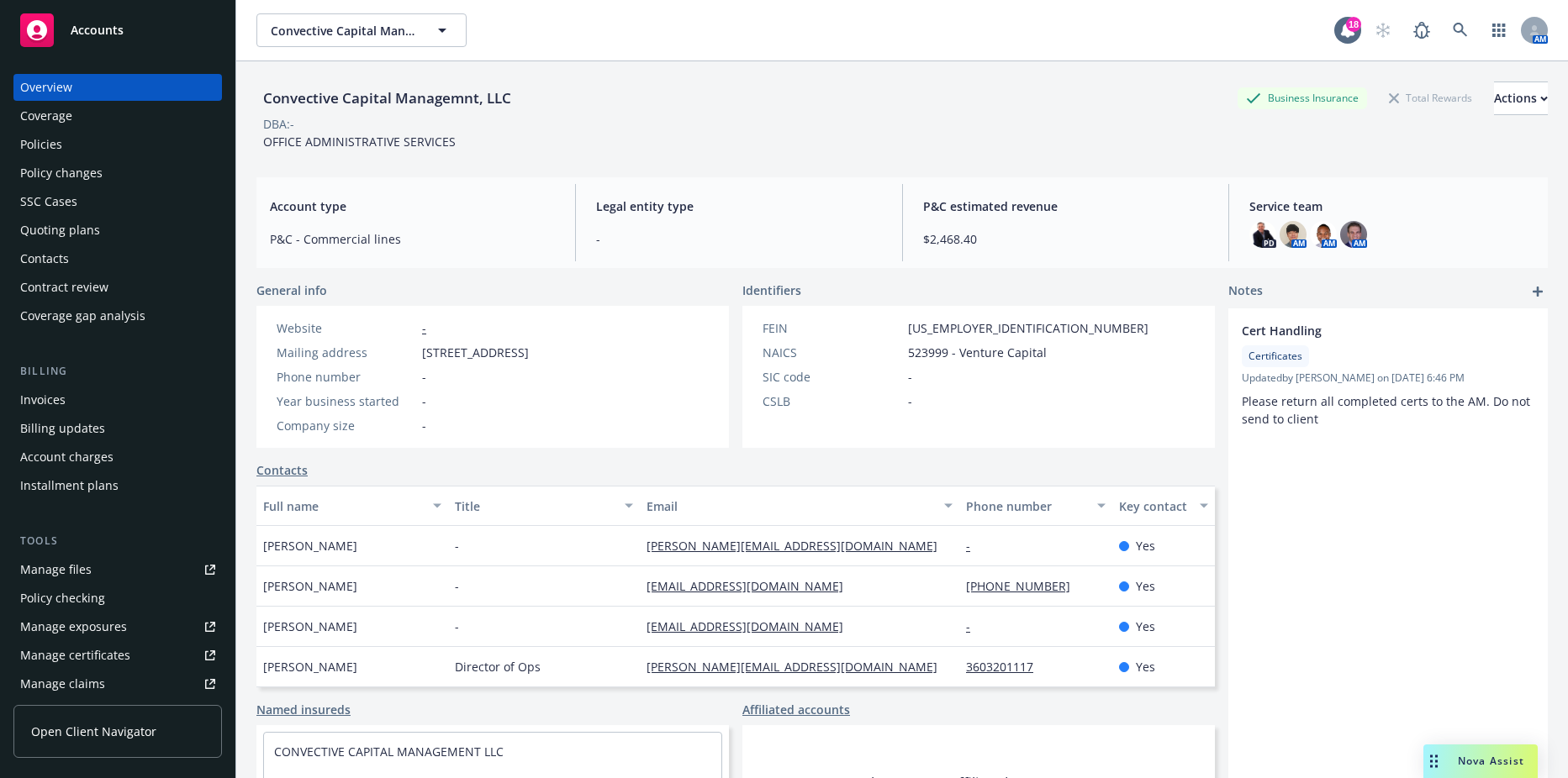
click at [85, 147] on div "Policies" at bounding box center [118, 145] width 195 height 27
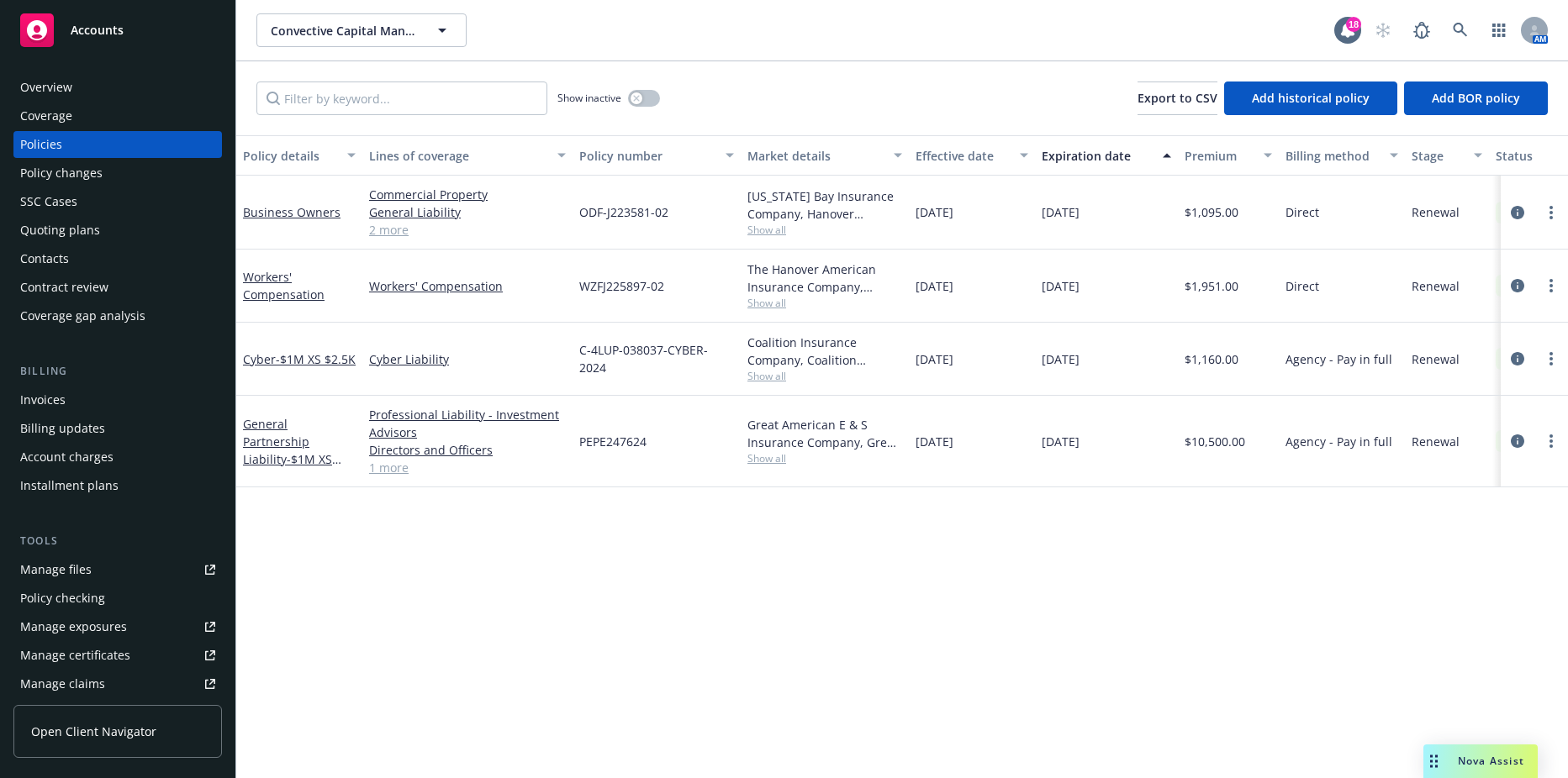
click at [83, 233] on div "Quoting plans" at bounding box center [60, 230] width 80 height 27
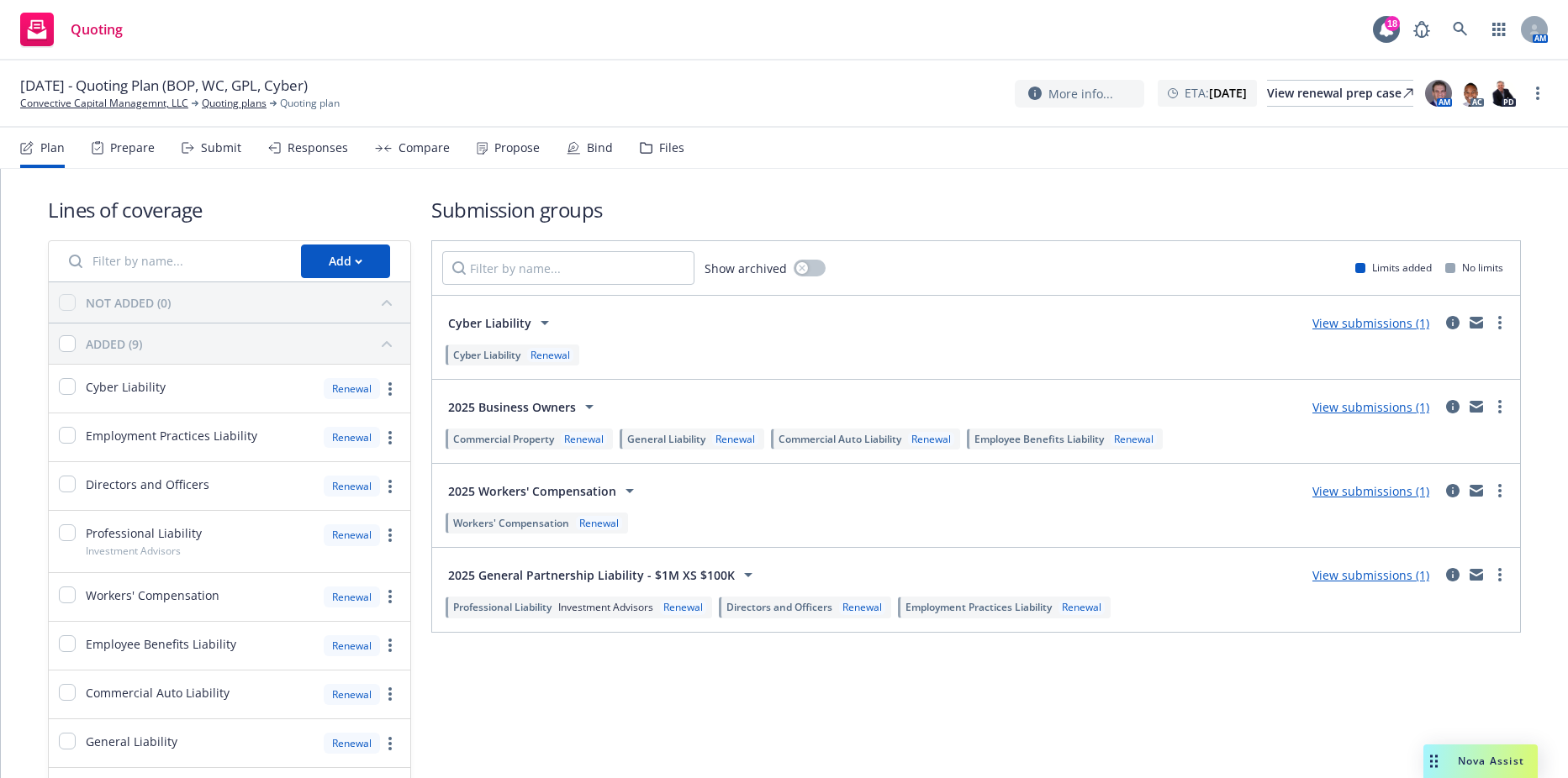
click at [116, 151] on div "Prepare" at bounding box center [132, 148] width 45 height 14
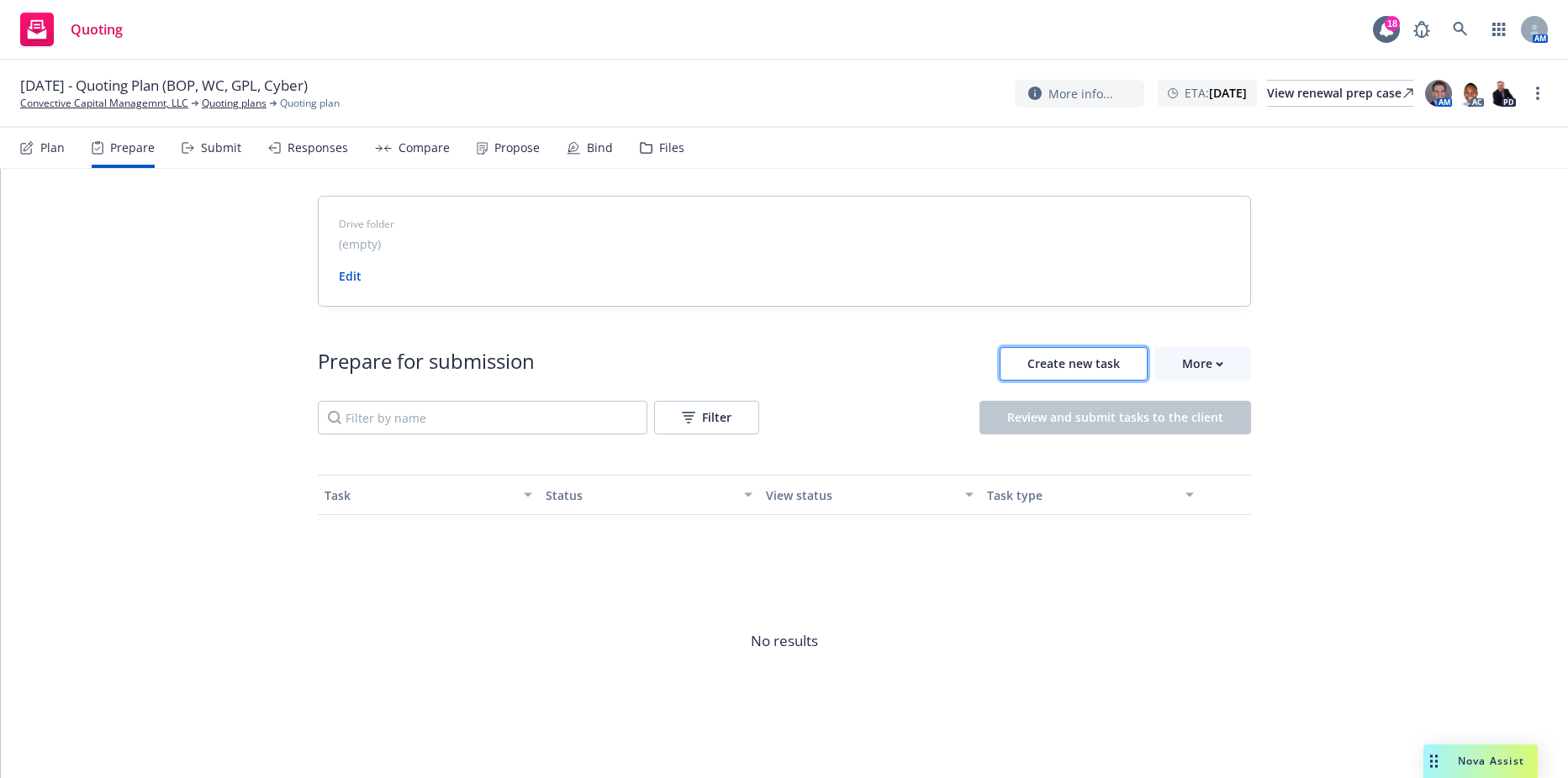
click at [1061, 358] on span "Create new task" at bounding box center [1073, 363] width 92 height 16
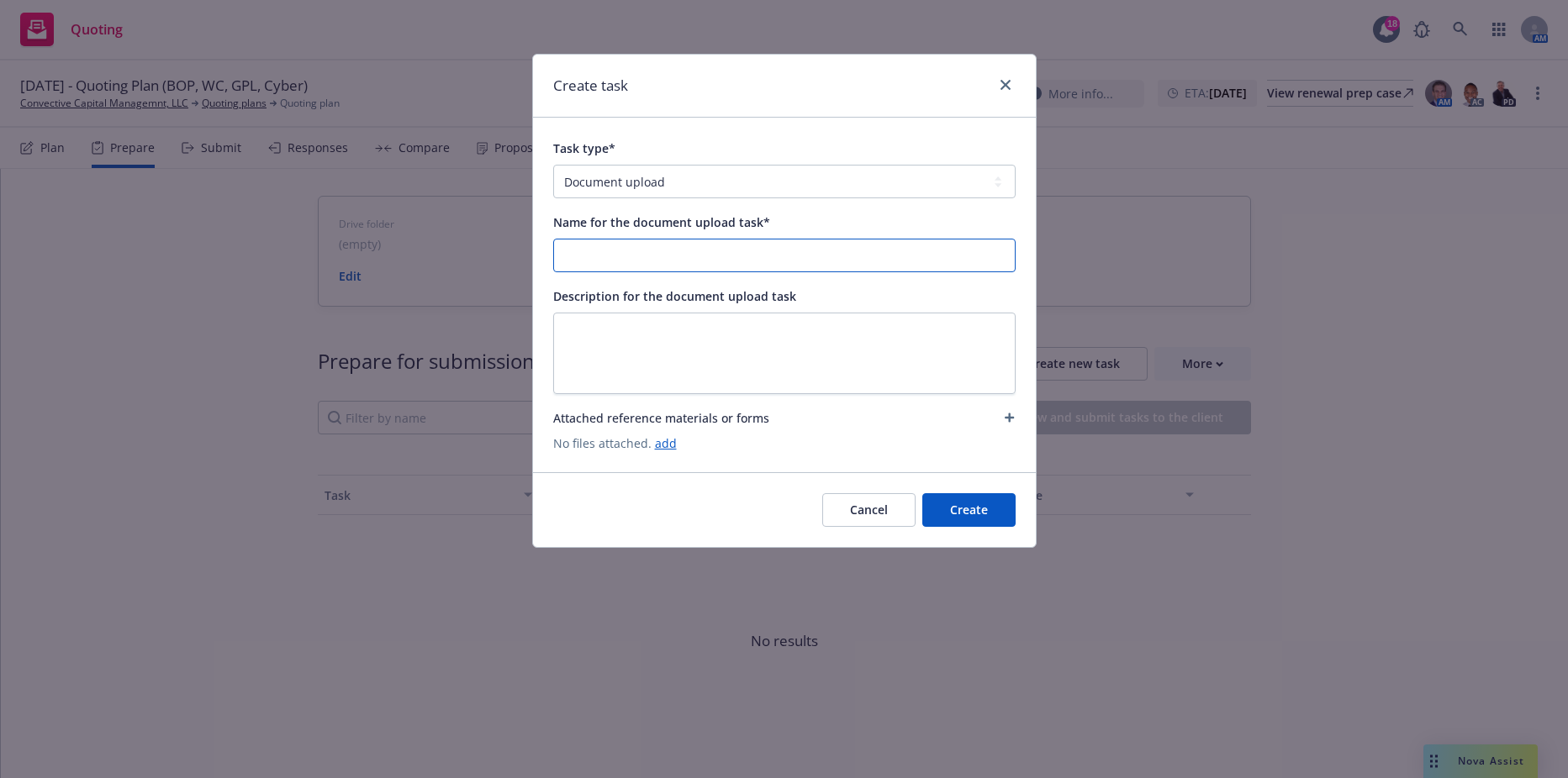
click at [624, 242] on input "Name for the document upload task*" at bounding box center [784, 255] width 460 height 32
type input "2025-26 UW File"
click at [996, 508] on button "Create" at bounding box center [969, 510] width 93 height 34
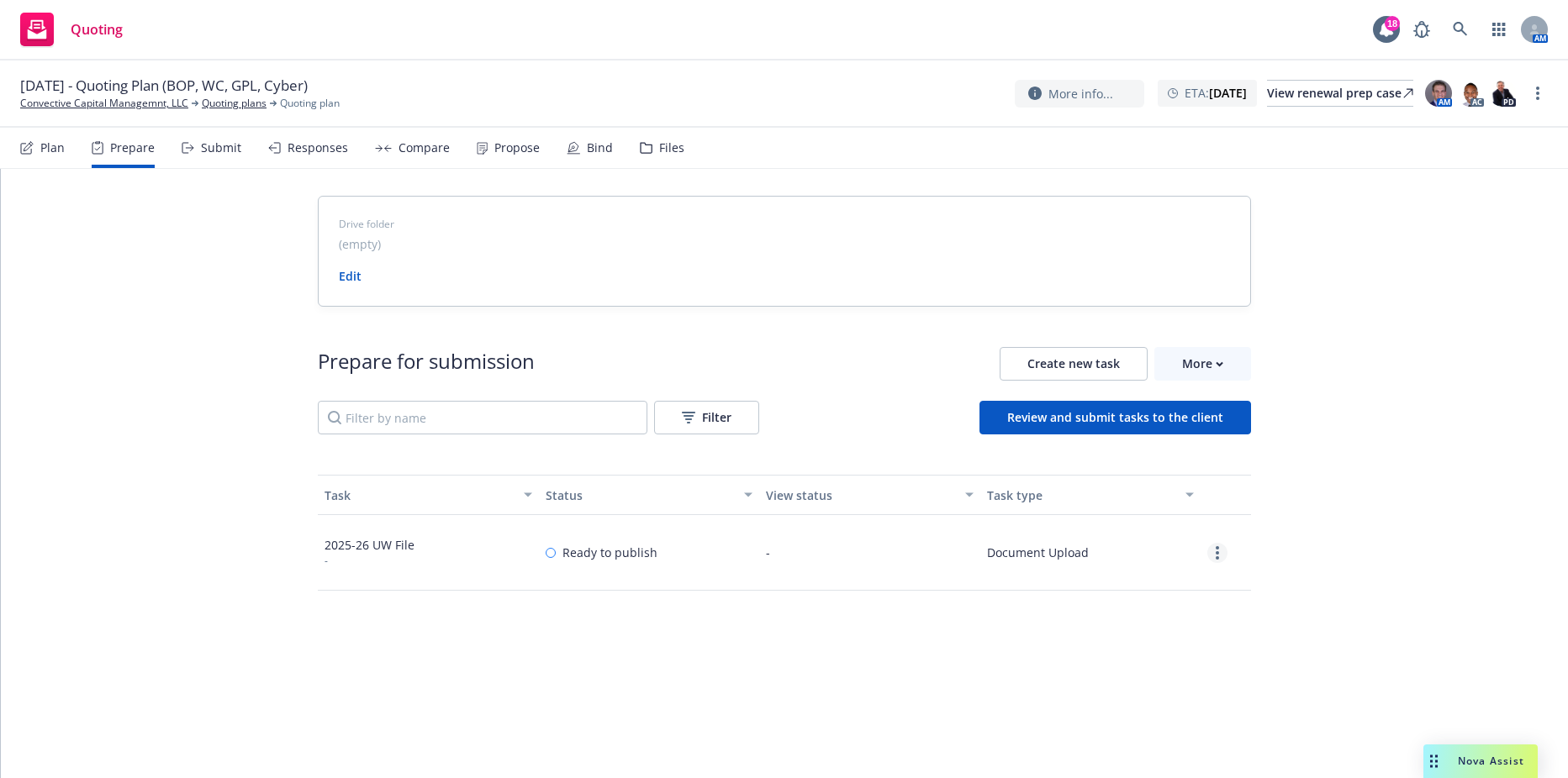
click at [1215, 553] on circle "more" at bounding box center [1216, 553] width 3 height 3
click at [1115, 623] on link "Edit" at bounding box center [1156, 621] width 153 height 34
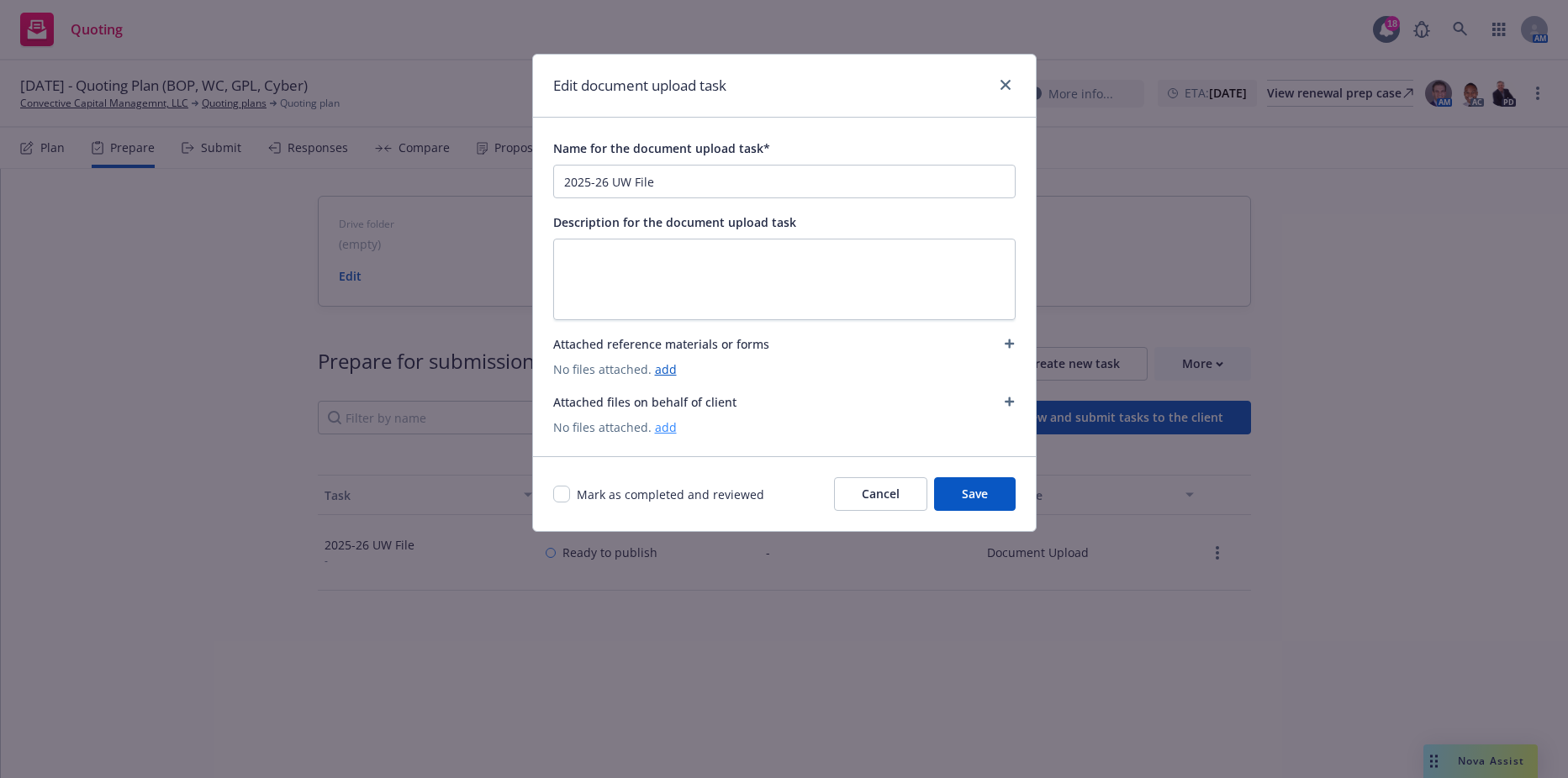
click at [667, 433] on link "add" at bounding box center [665, 427] width 21 height 16
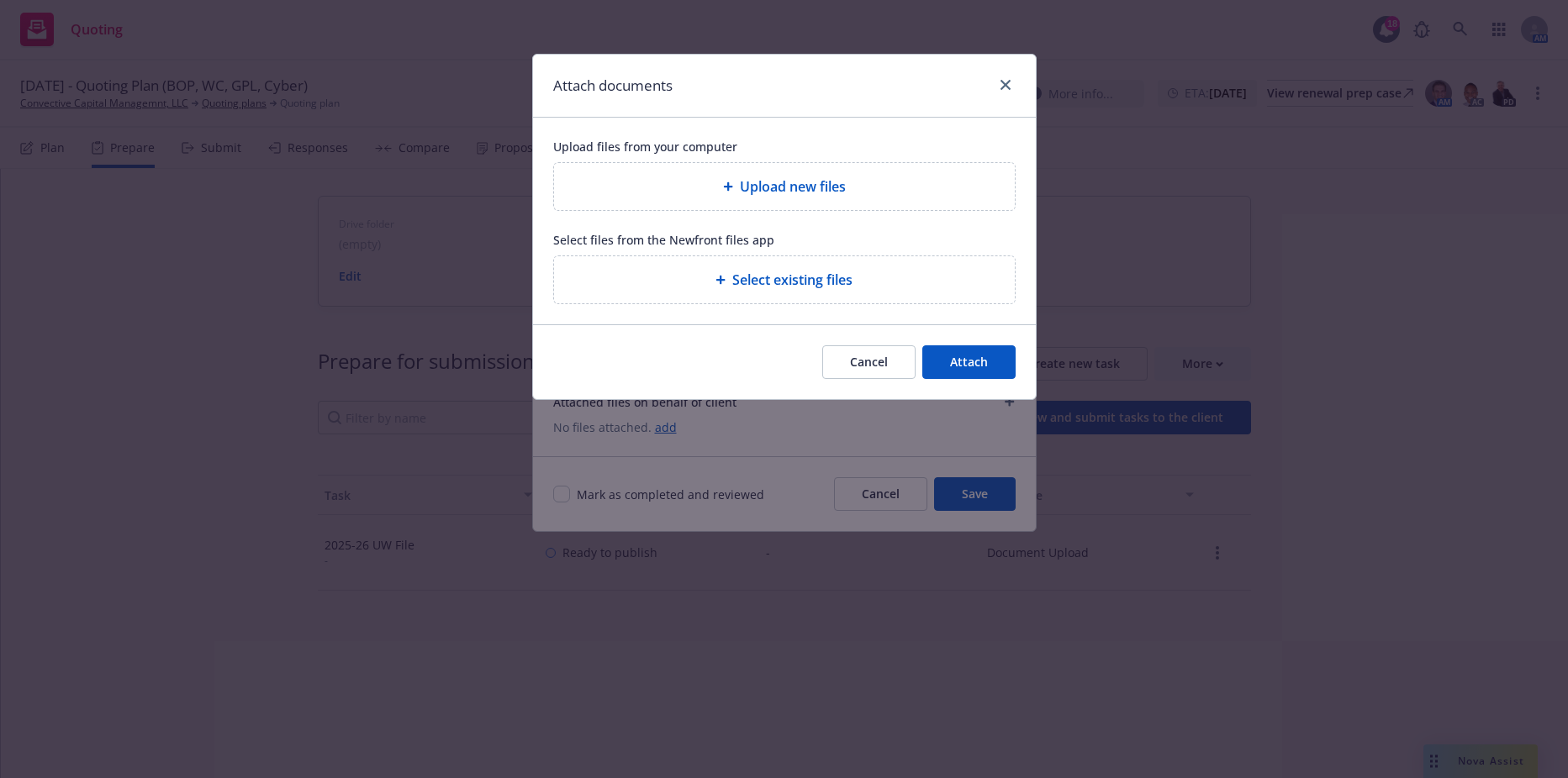
click at [775, 190] on span "Upload new files" at bounding box center [792, 186] width 106 height 20
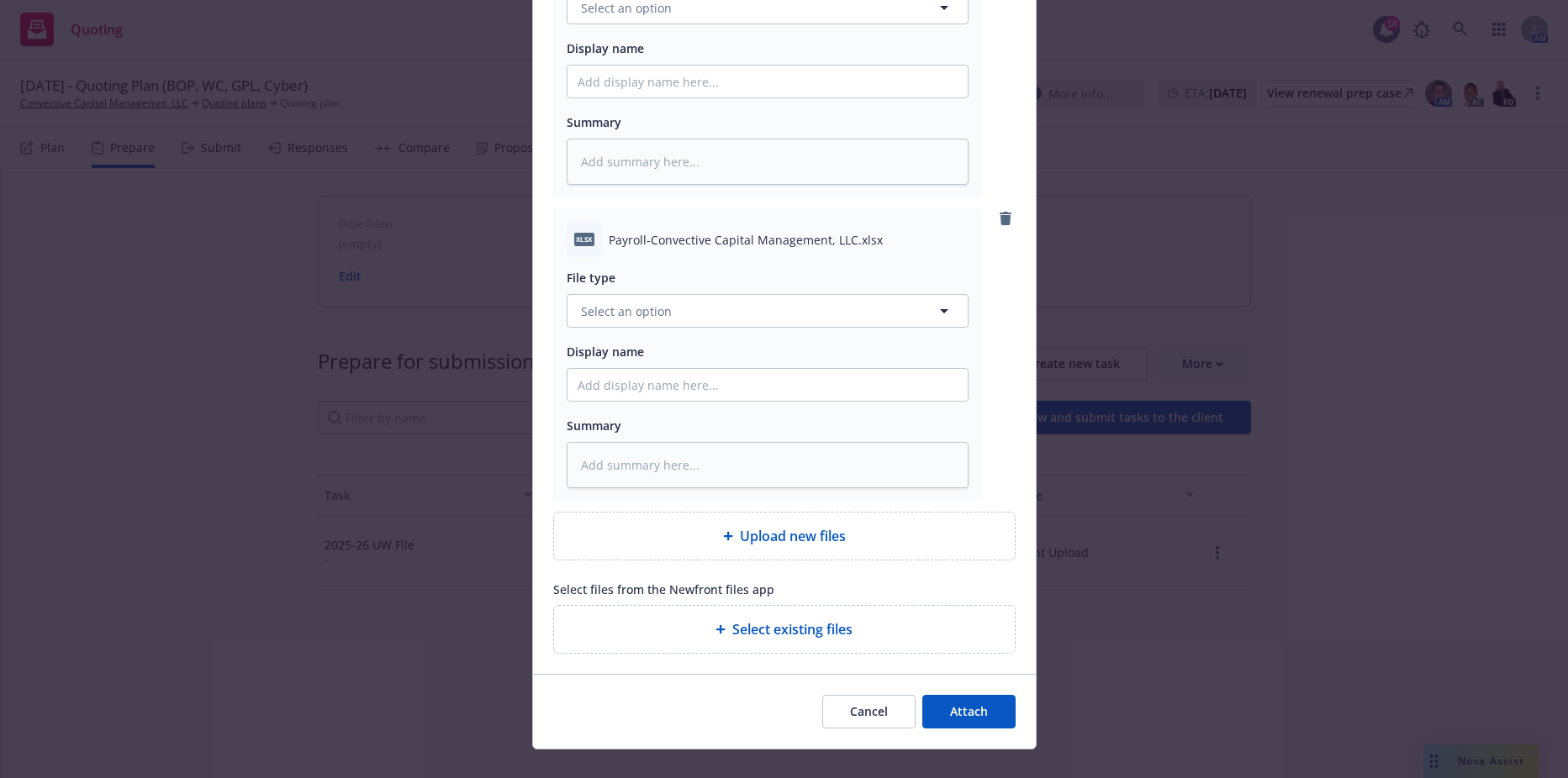
scroll to position [3013, 0]
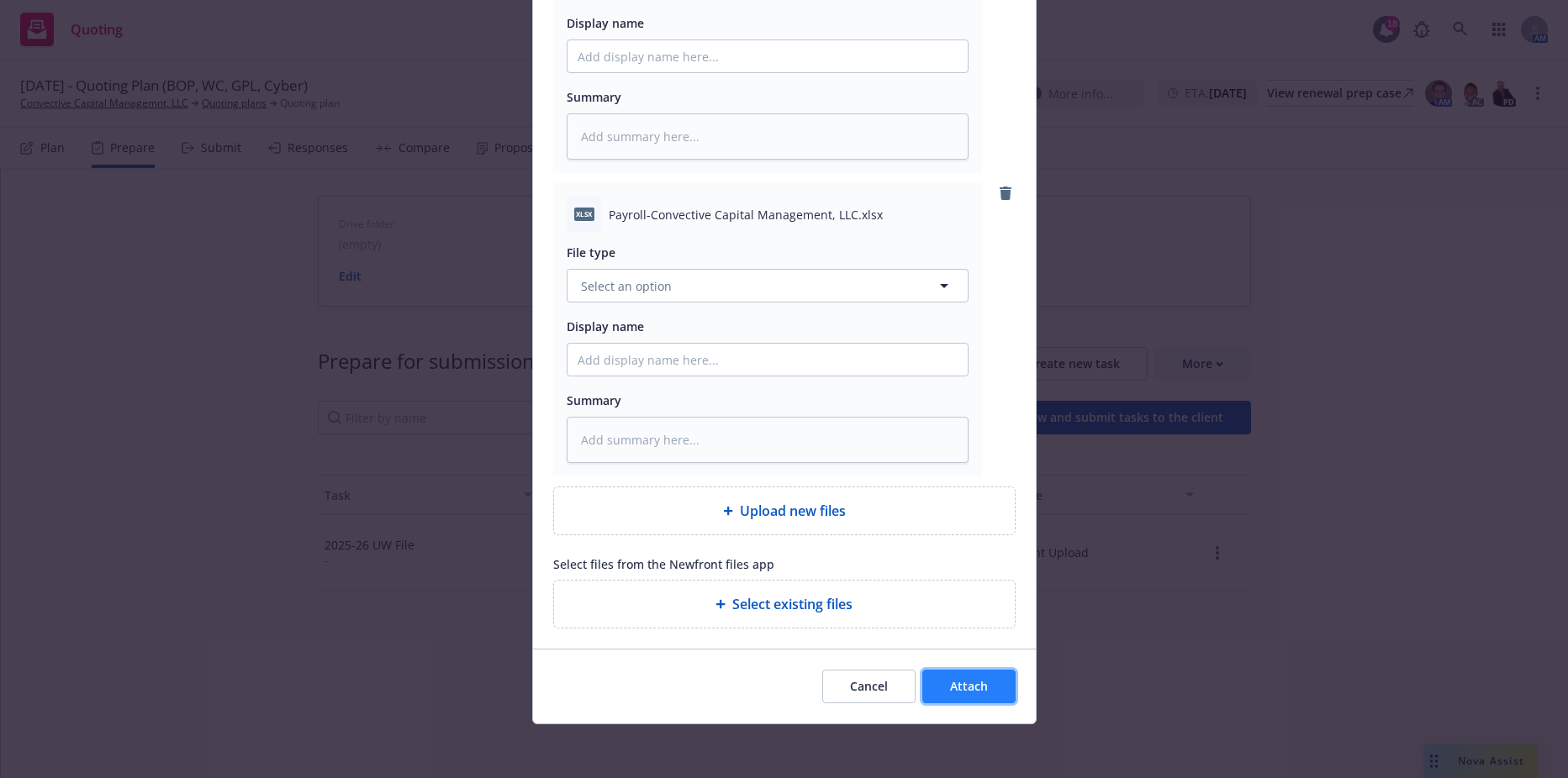
click at [963, 677] on button "Attach" at bounding box center [969, 687] width 93 height 34
type textarea "x"
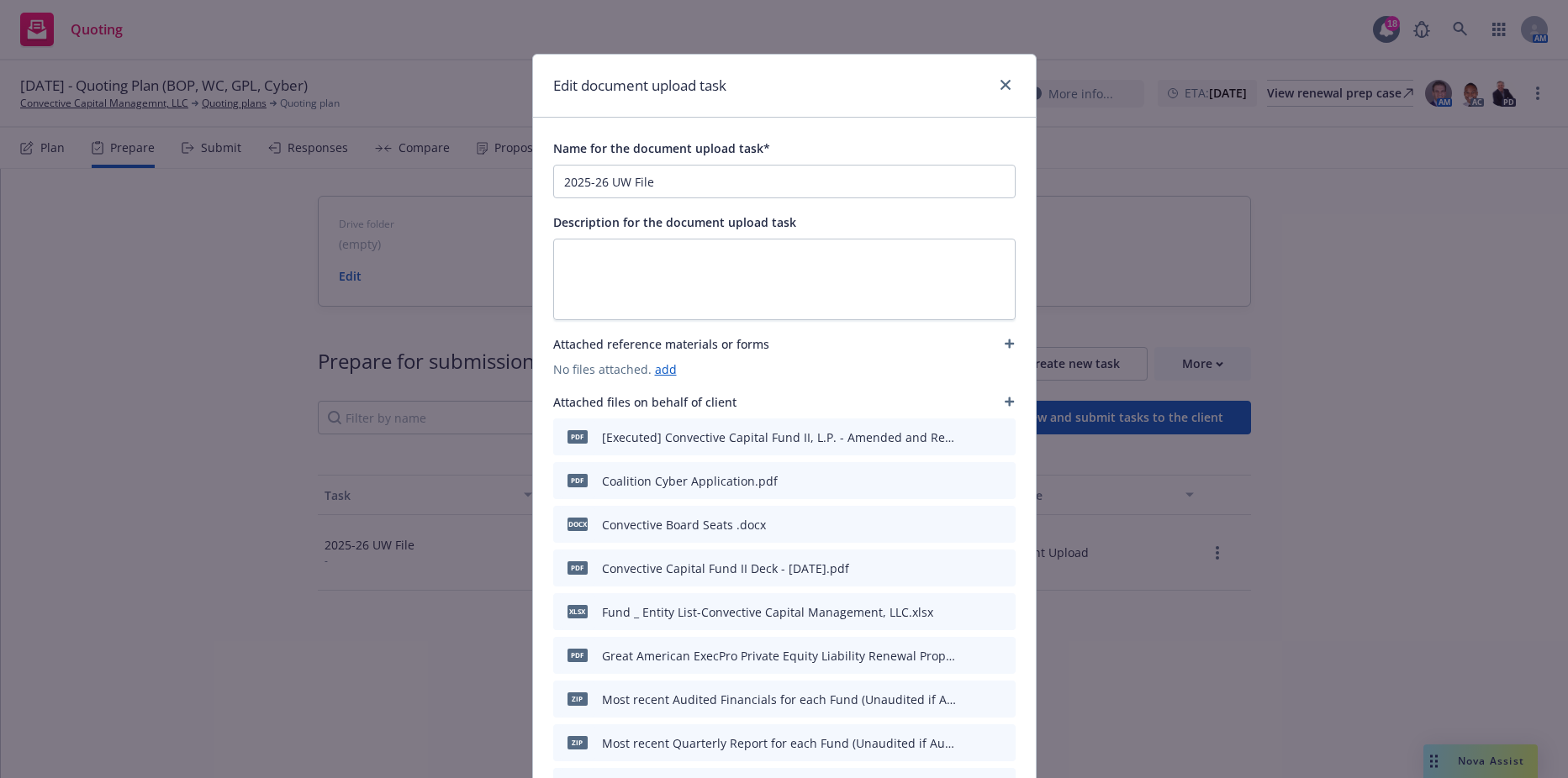
scroll to position [264, 0]
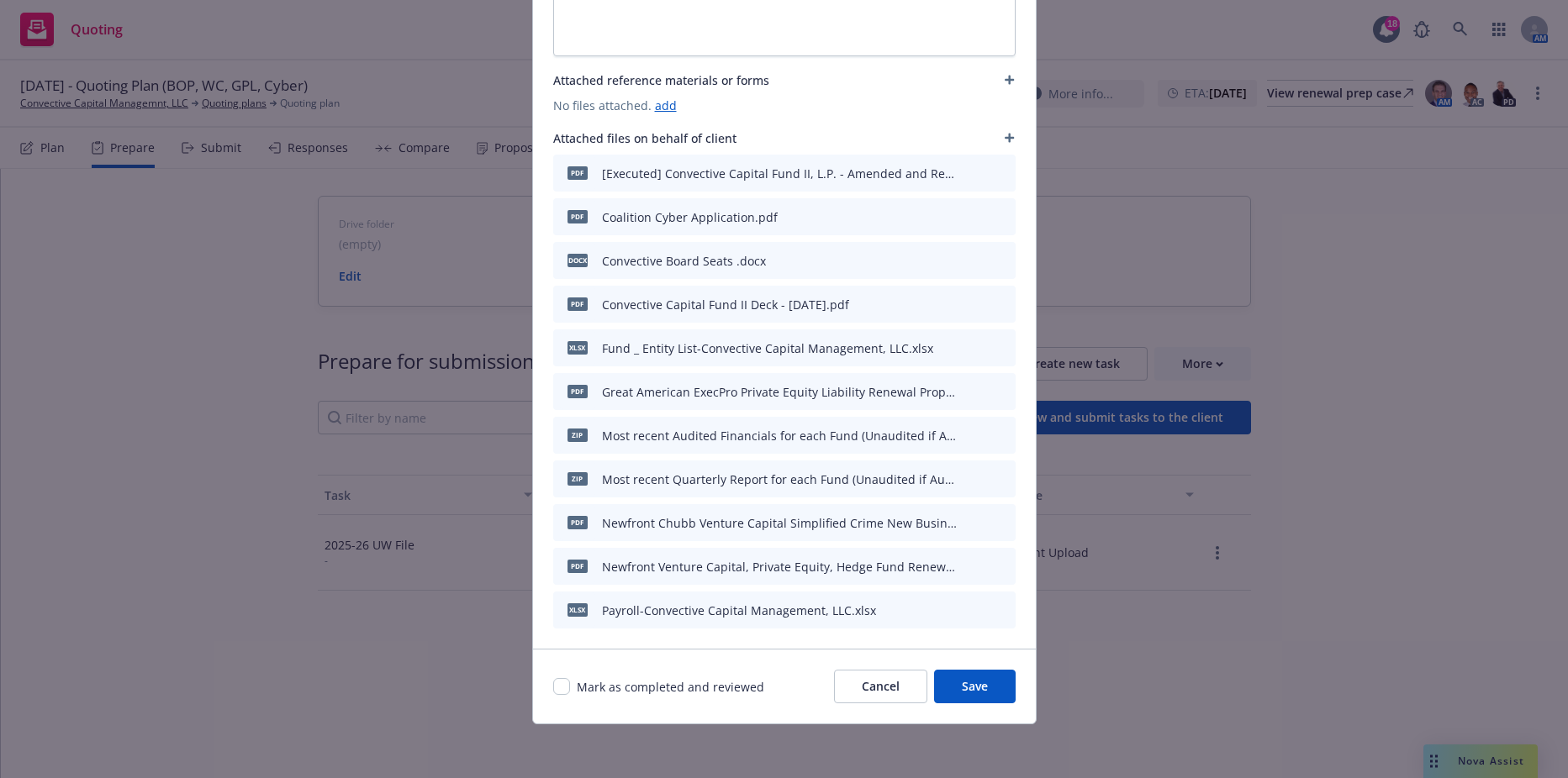
click at [989, 681] on button "Save" at bounding box center [974, 687] width 82 height 34
